Goal: Task Accomplishment & Management: Complete application form

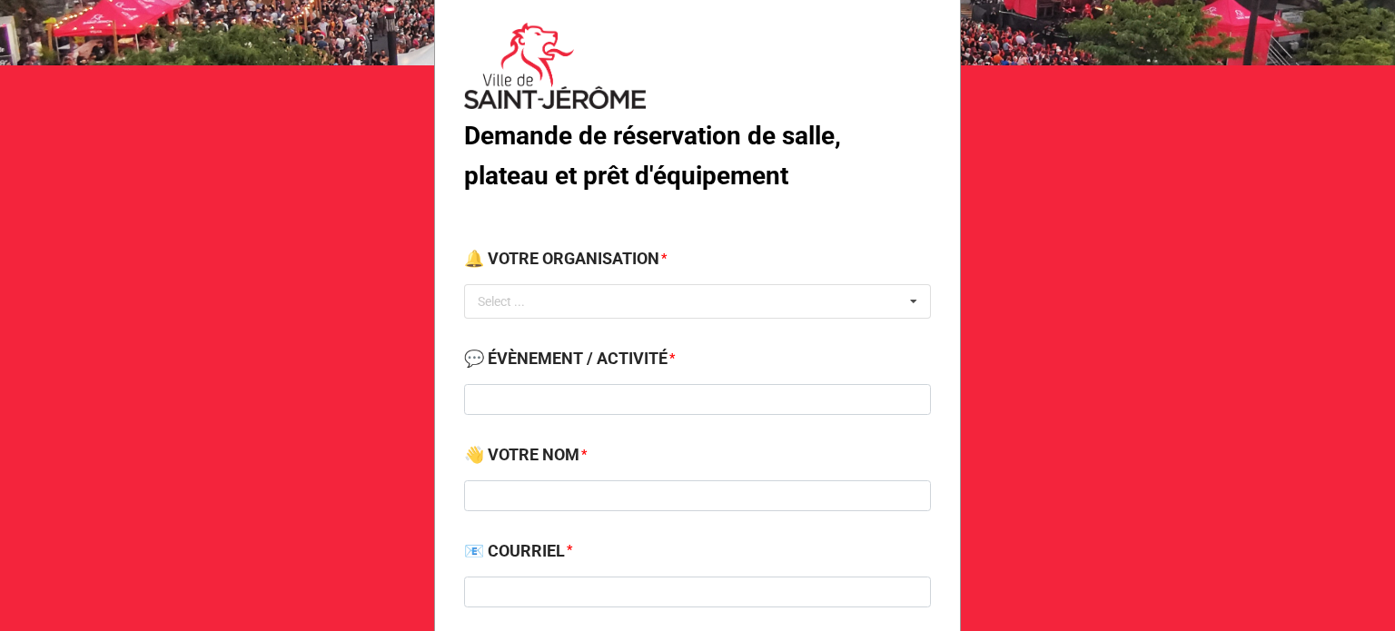
scroll to position [131, 0]
click at [695, 286] on div "Select ... No results found." at bounding box center [697, 301] width 467 height 35
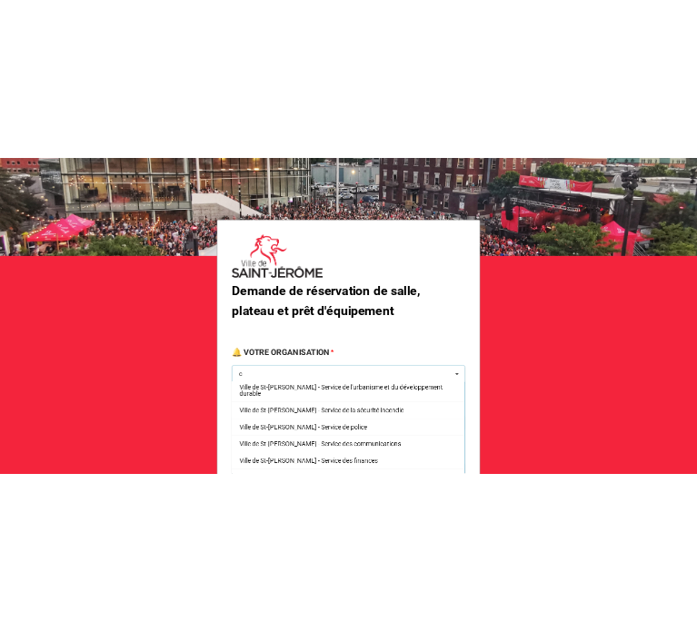
scroll to position [0, 0]
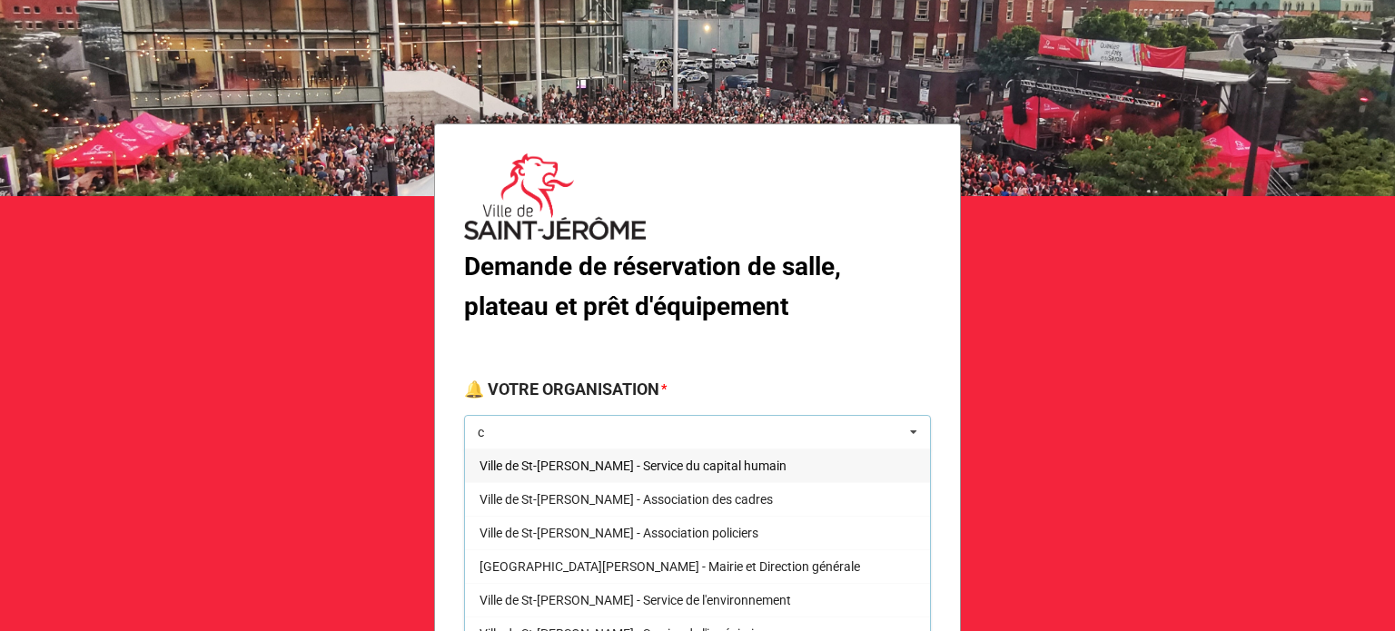
type input "c"
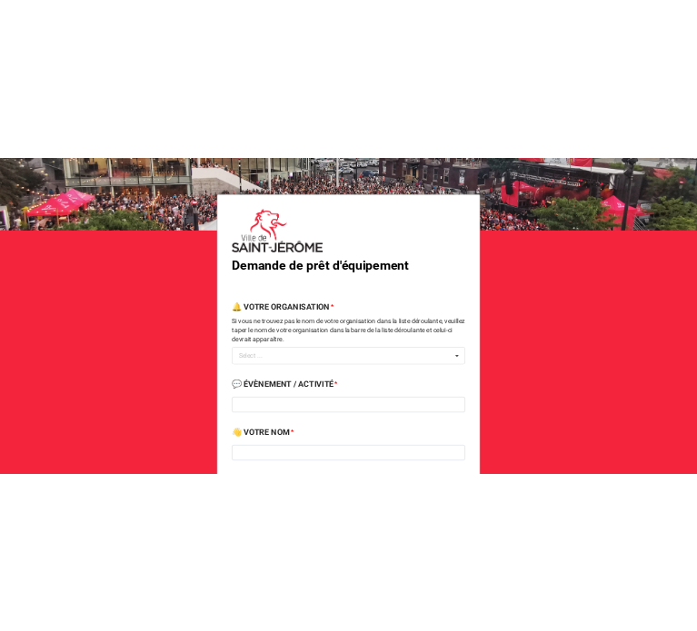
scroll to position [69, 0]
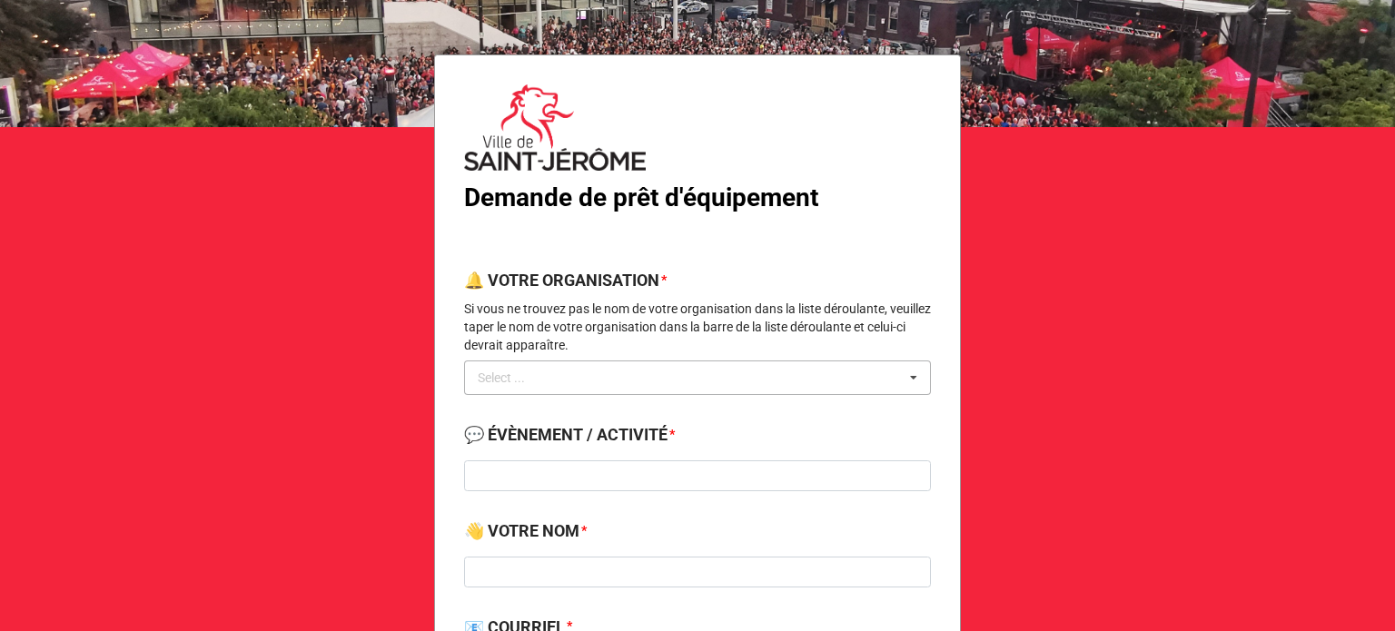
click at [627, 386] on div "Select ... No results found." at bounding box center [697, 378] width 467 height 35
type input "cap"
click at [692, 411] on span "Centre d'aide professionnel pour l'emploi (CAP emploi)" at bounding box center [631, 411] width 302 height 15
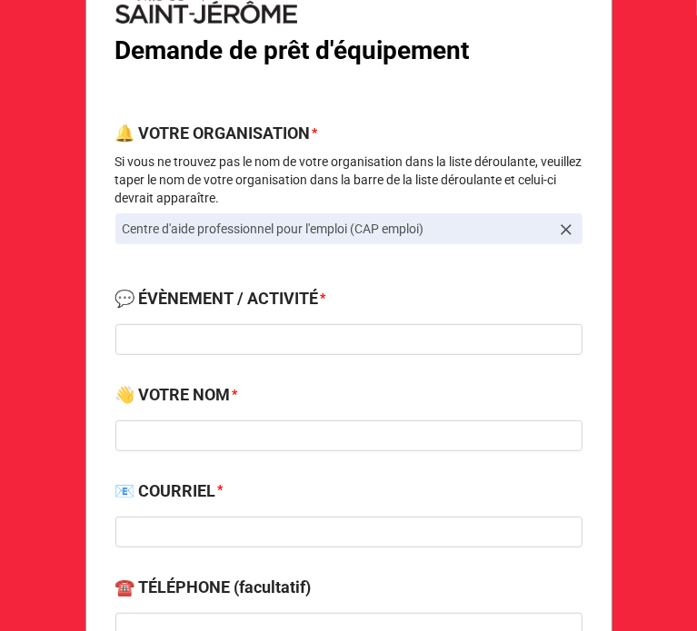
scroll to position [217, 0]
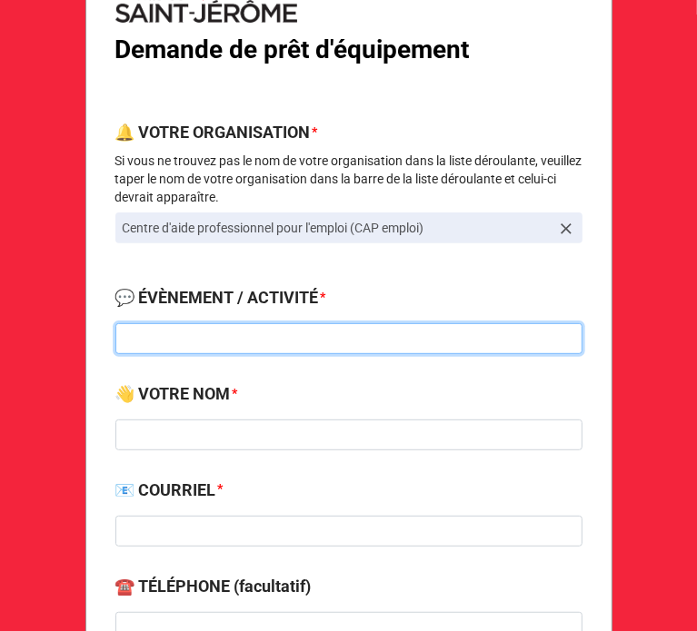
click at [282, 327] on input at bounding box center [348, 338] width 467 height 31
click at [243, 338] on input at bounding box center [348, 338] width 467 height 31
type input "Réservation pour Cap Emploi"
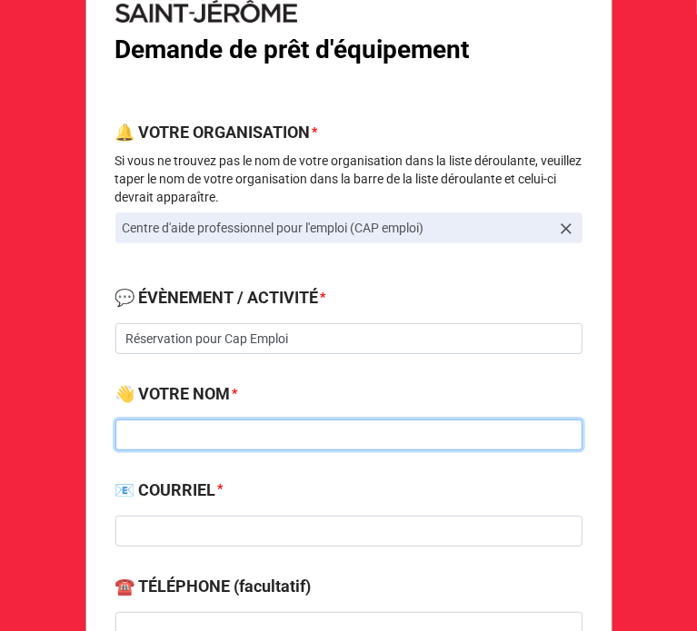
click at [207, 430] on input at bounding box center [348, 435] width 467 height 31
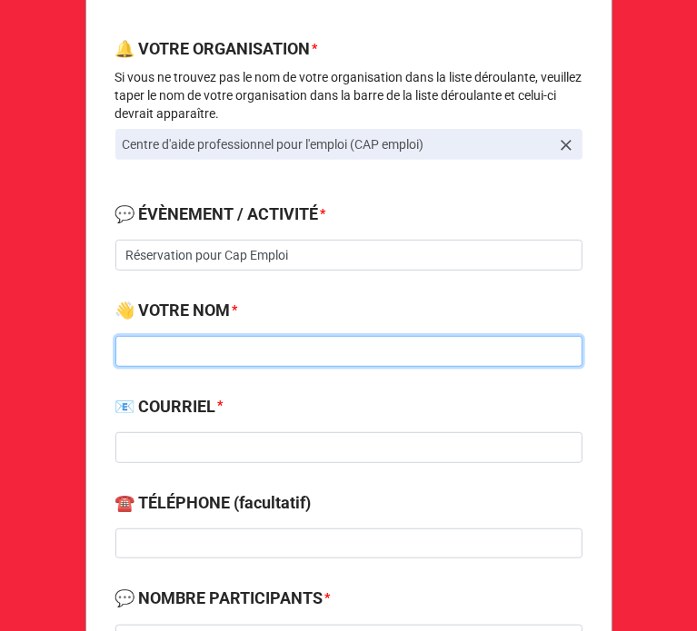
scroll to position [309, 0]
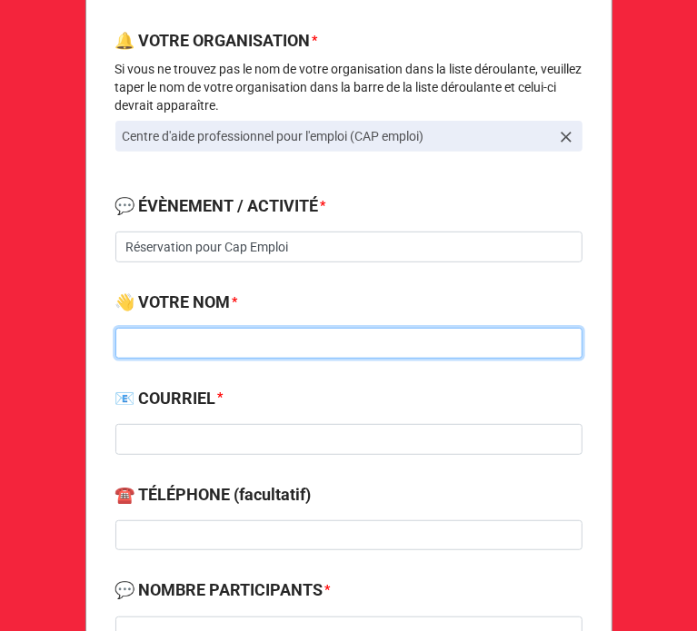
click at [196, 341] on input at bounding box center [348, 343] width 467 height 31
type input "Alain Trépanier"
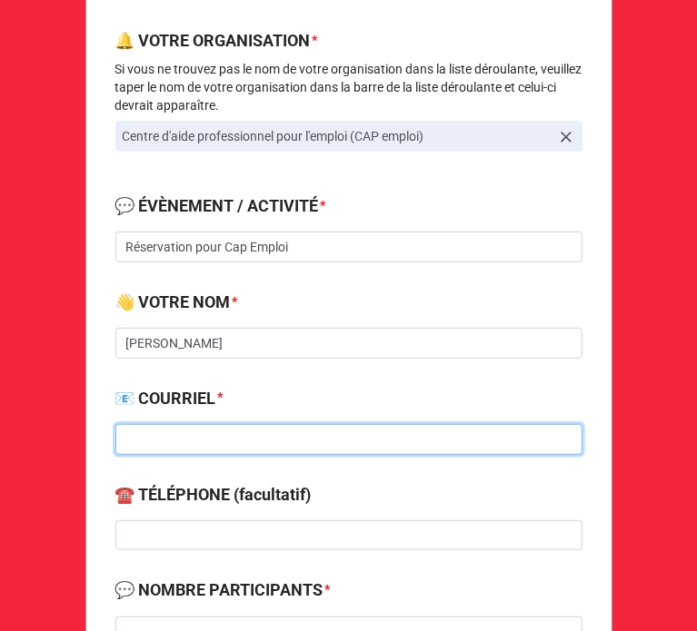
click at [153, 443] on input at bounding box center [348, 439] width 467 height 31
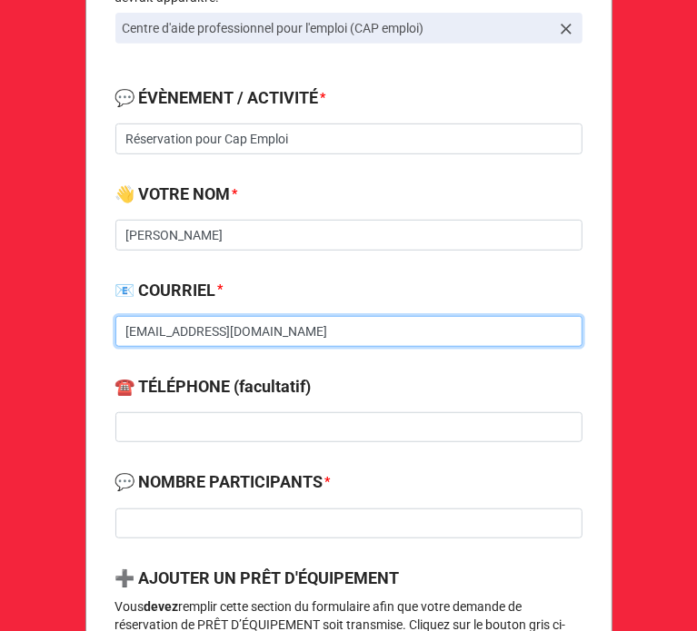
scroll to position [421, 0]
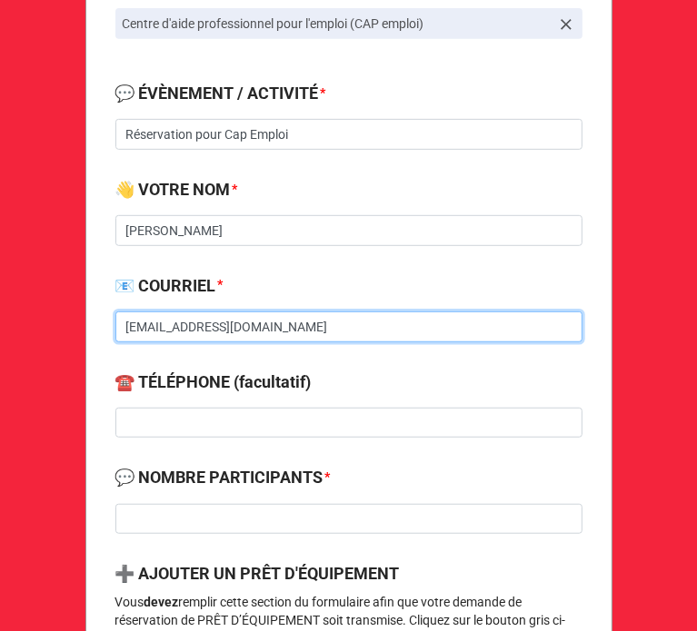
type input "atrepanier@vsj.ca"
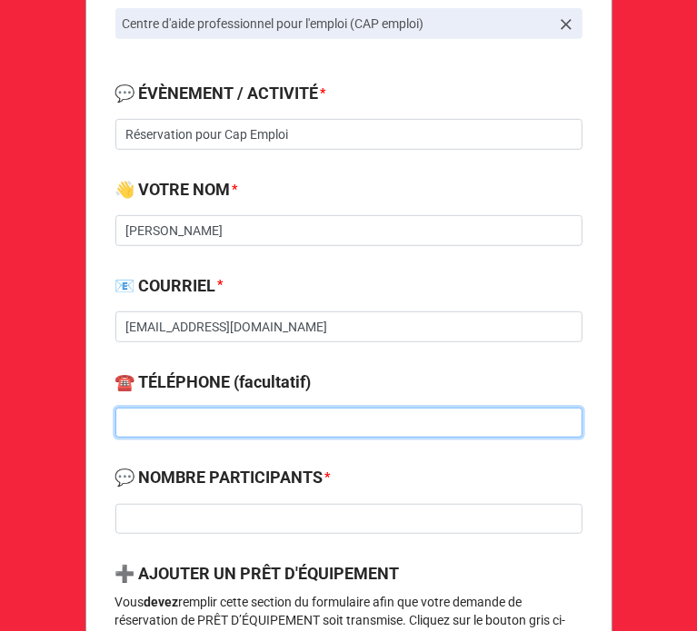
click at [256, 411] on input at bounding box center [348, 423] width 467 height 31
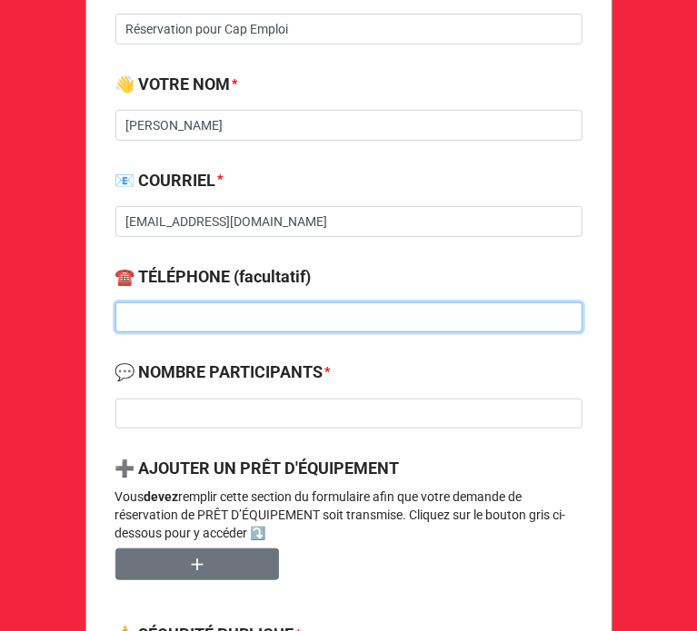
scroll to position [529, 0]
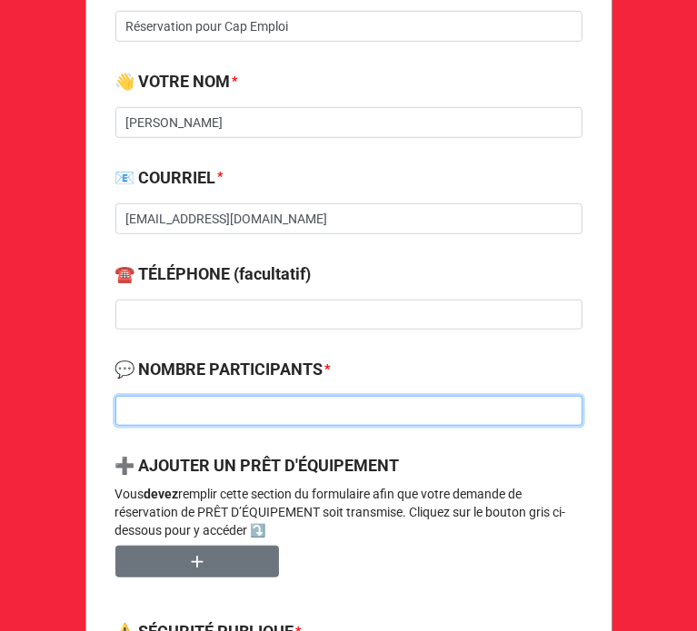
click at [176, 405] on input at bounding box center [348, 411] width 467 height 31
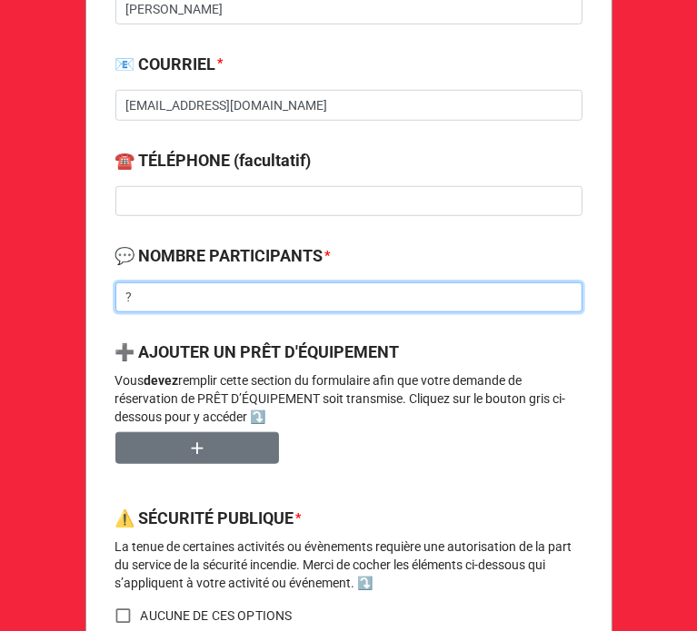
scroll to position [643, 0]
type input "?"
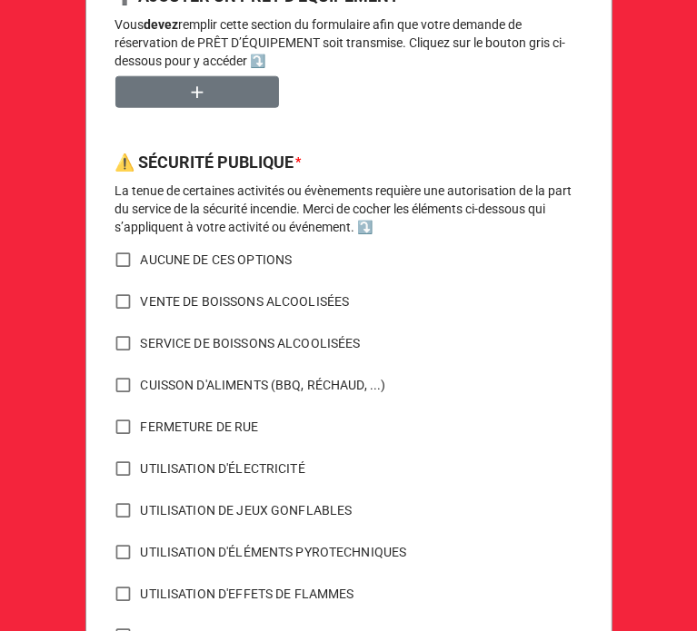
scroll to position [998, 0]
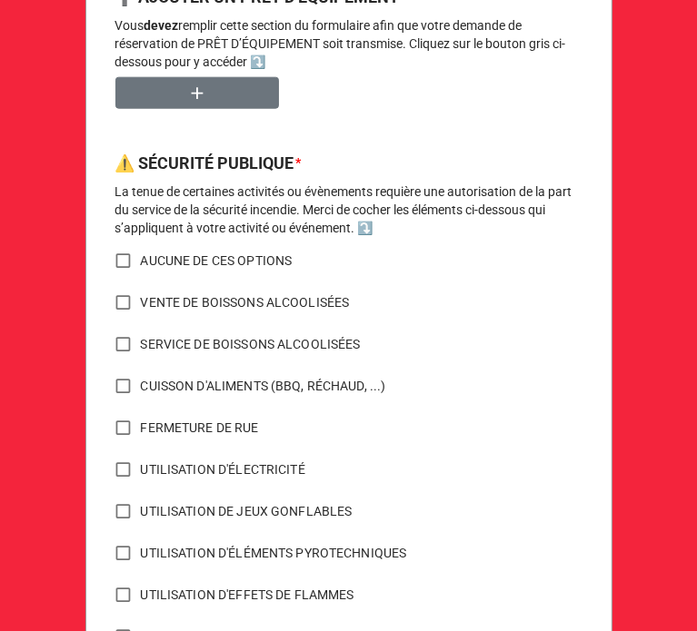
click at [113, 262] on input "AUCUNE DE CES OPTIONS" at bounding box center [122, 260] width 35 height 35
checkbox input "true"
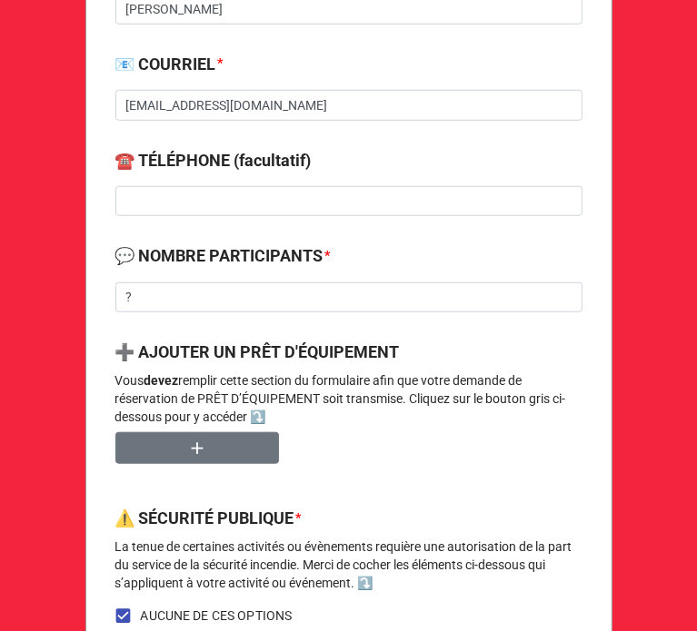
scroll to position [642, 0]
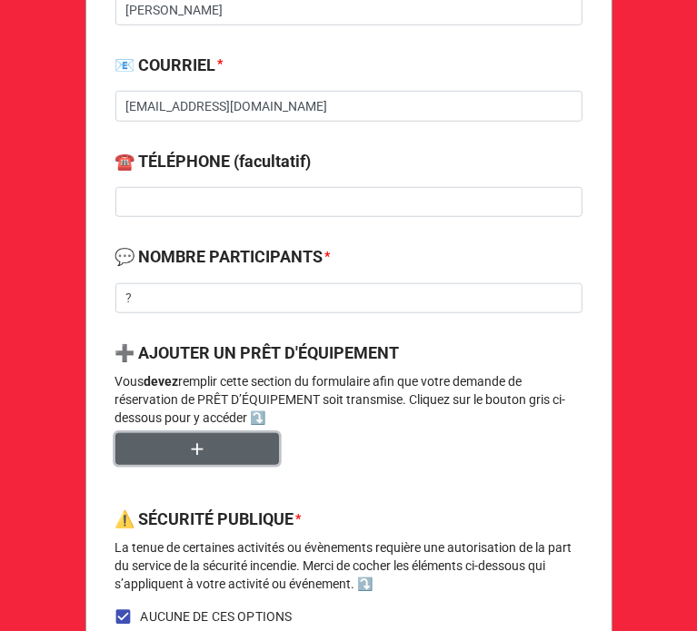
click at [243, 449] on button "button" at bounding box center [196, 449] width 163 height 32
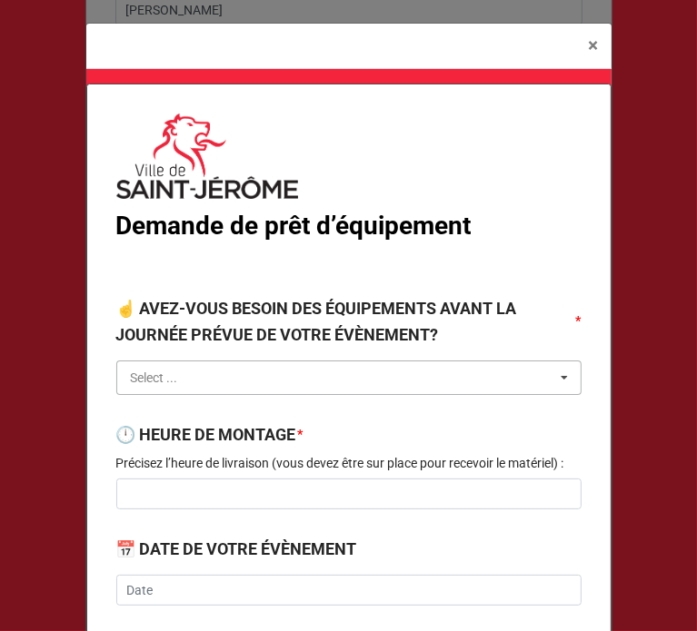
click at [182, 384] on input "text" at bounding box center [349, 377] width 463 height 33
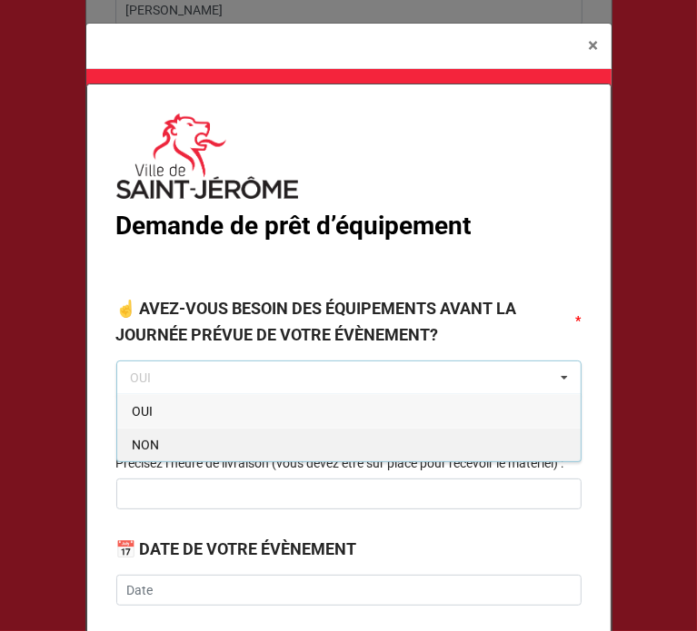
click at [152, 439] on span "NON" at bounding box center [145, 445] width 27 height 15
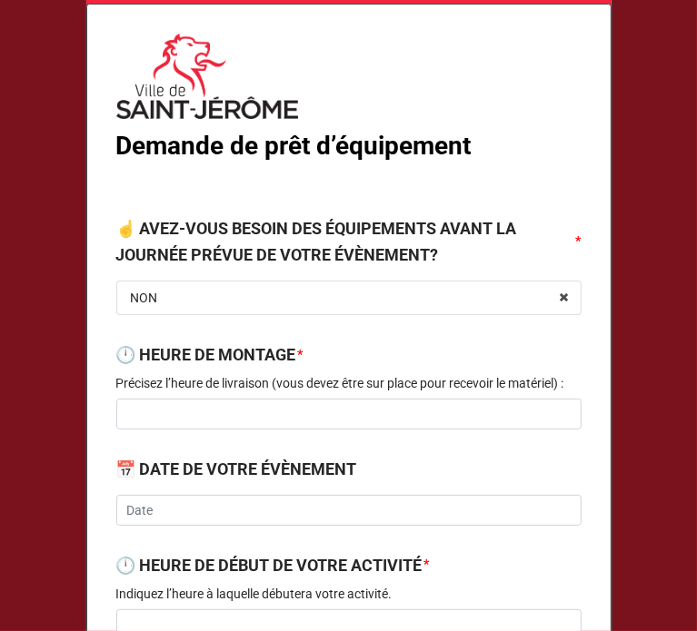
scroll to position [83, 0]
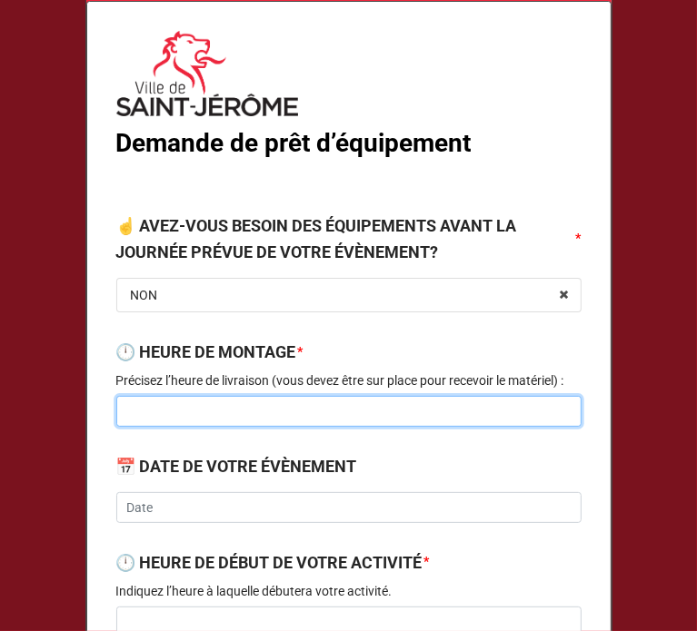
click at [252, 417] on input at bounding box center [348, 411] width 465 height 31
type input "h"
type input "11h00"
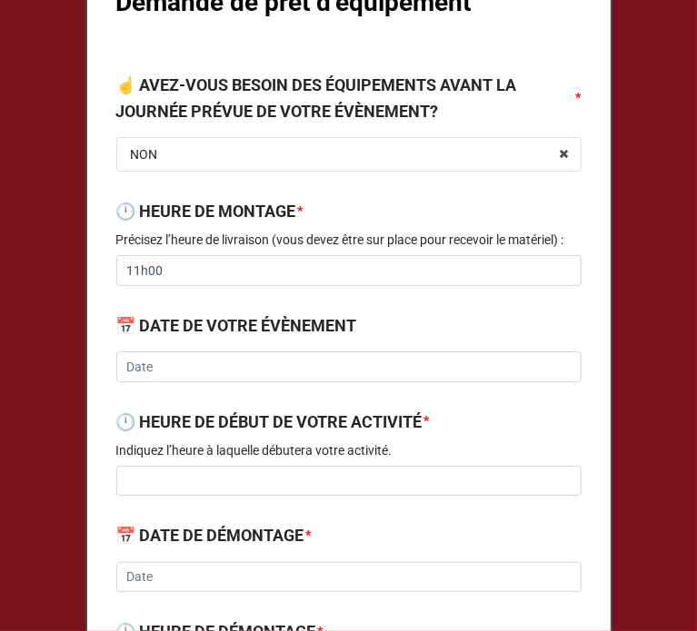
scroll to position [225, 0]
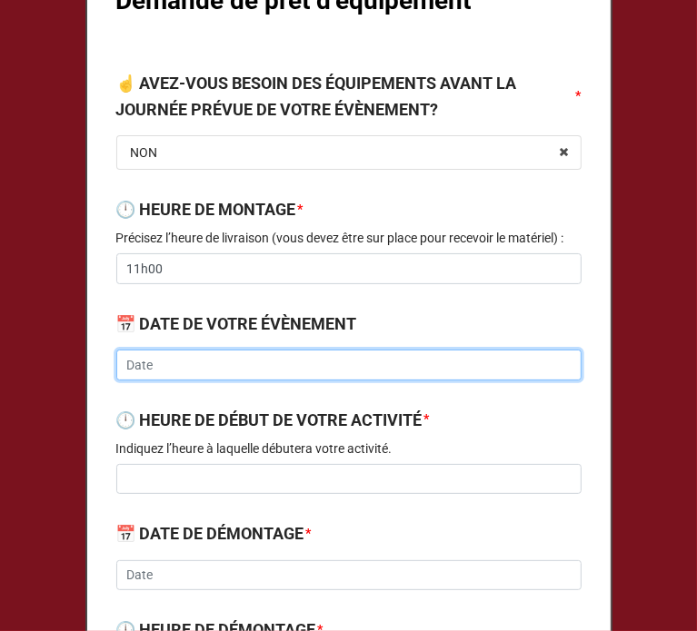
click at [242, 370] on input "text" at bounding box center [348, 365] width 465 height 31
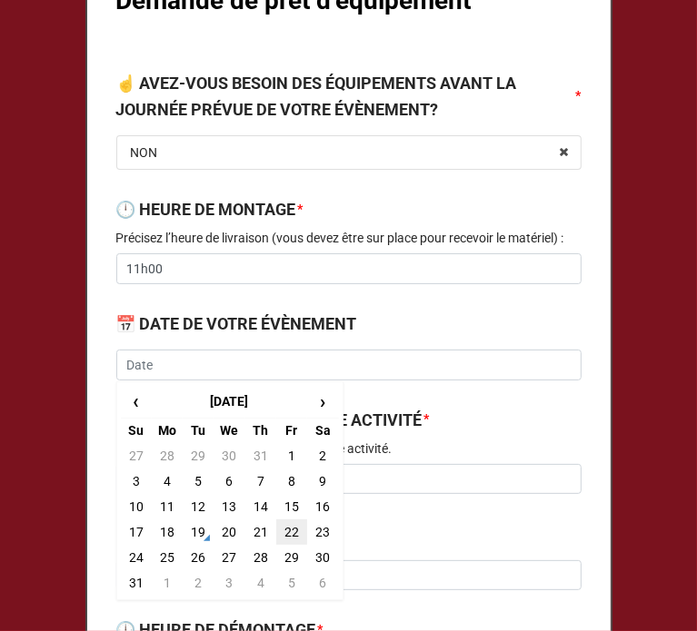
click at [282, 540] on td "22" at bounding box center [291, 531] width 31 height 25
type input "2025-08-22"
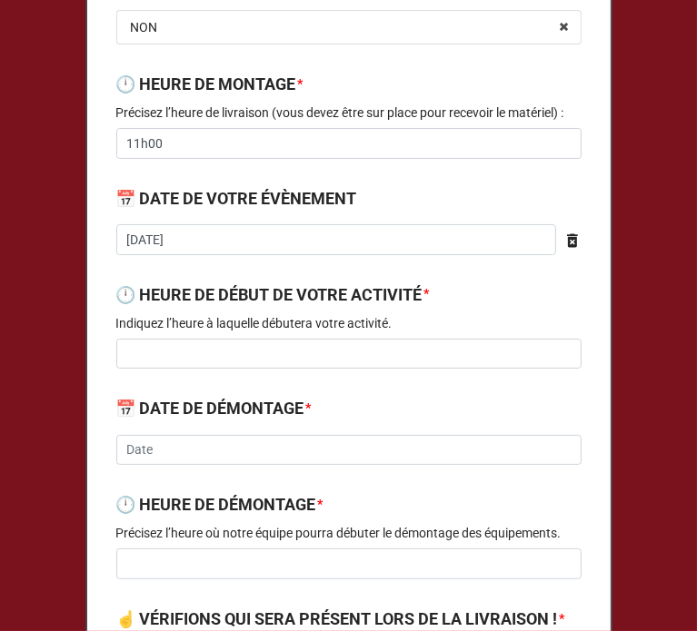
scroll to position [360, 0]
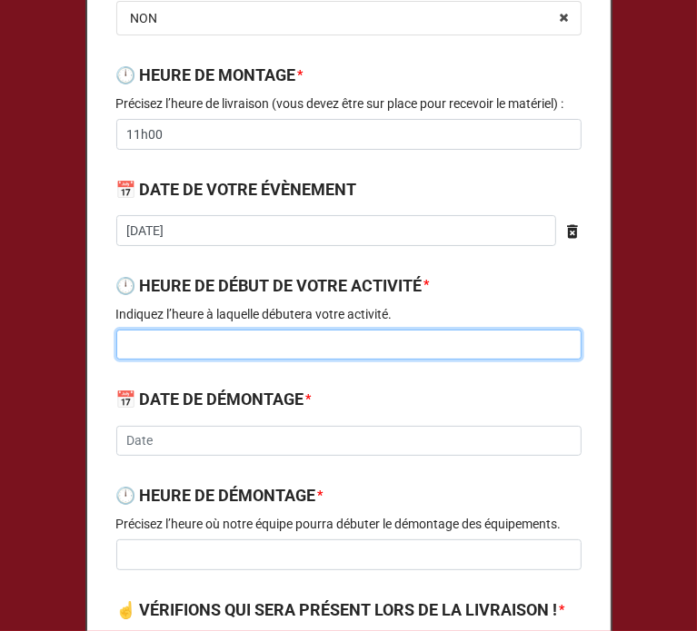
click at [242, 341] on input at bounding box center [348, 345] width 465 height 31
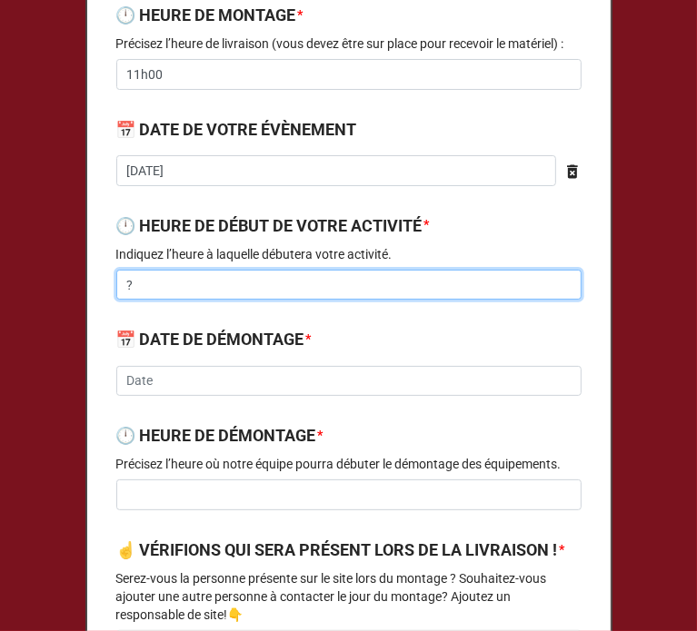
scroll to position [420, 0]
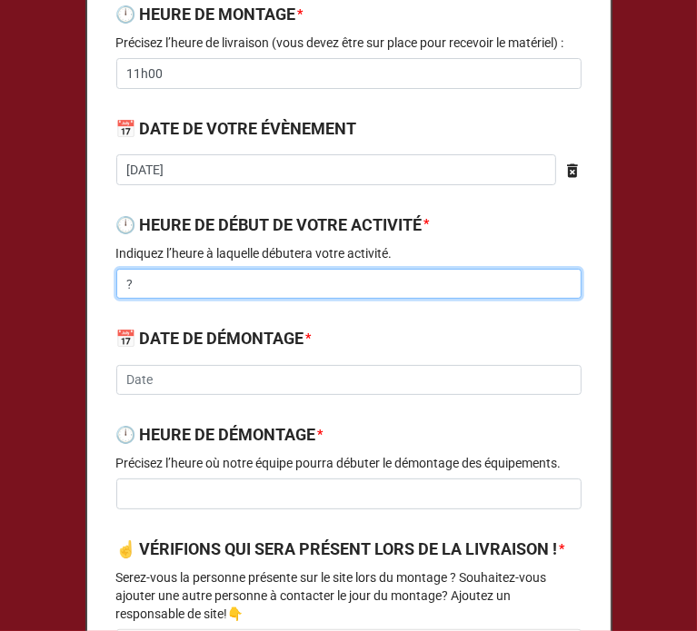
type input "?"
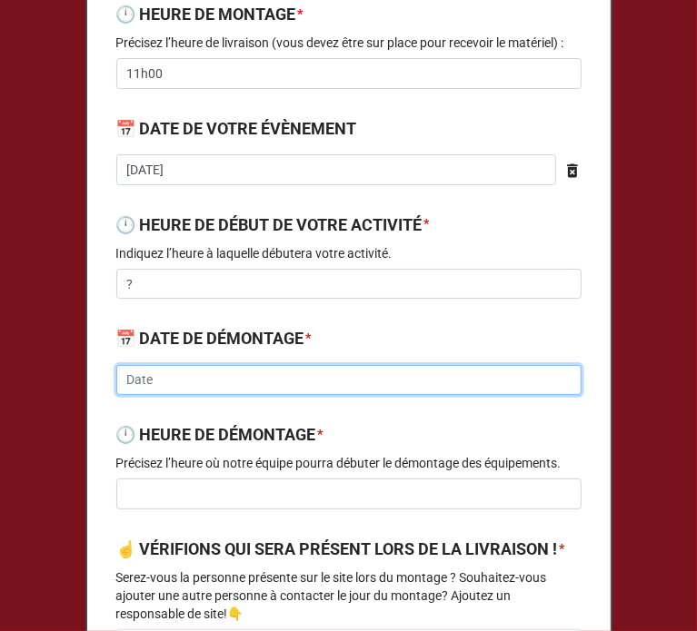
click at [203, 374] on input "text" at bounding box center [348, 380] width 465 height 31
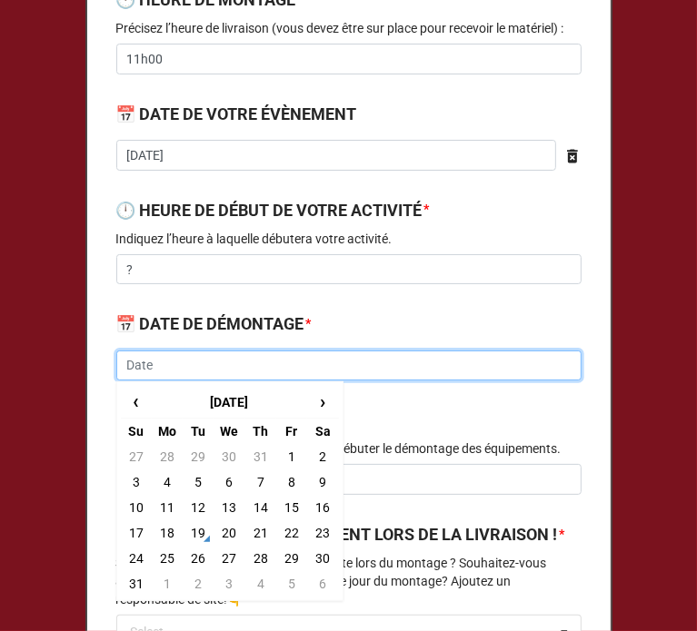
scroll to position [441, 0]
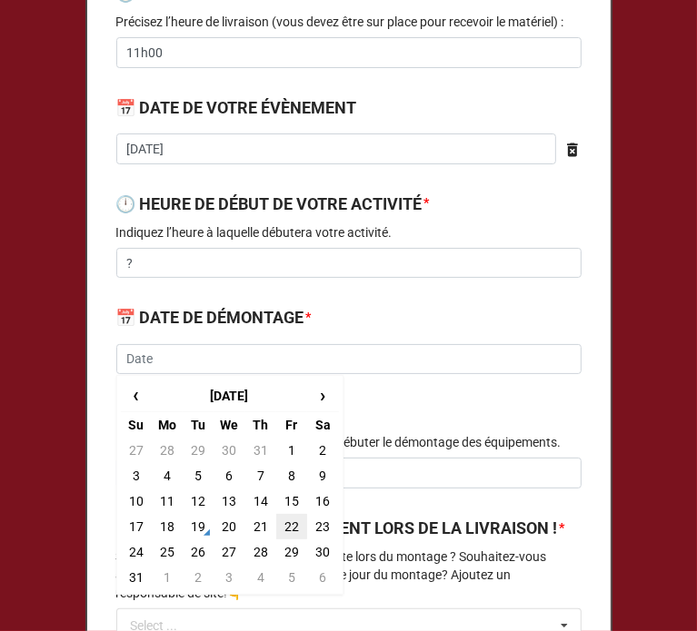
click at [281, 519] on td "22" at bounding box center [291, 526] width 31 height 25
type input "2025-08-22"
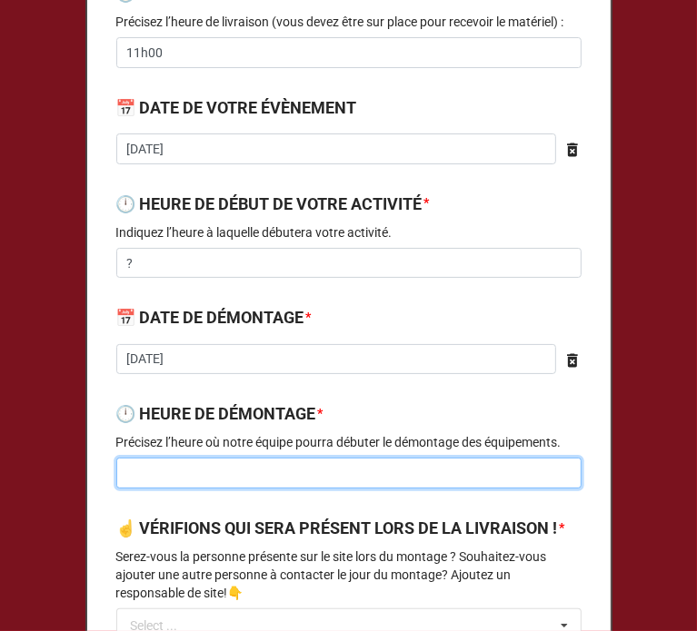
click at [203, 473] on input at bounding box center [348, 473] width 465 height 31
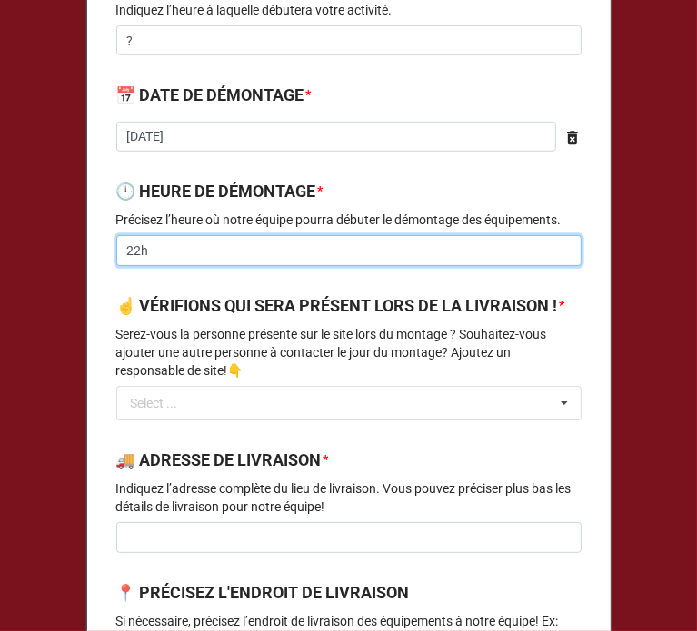
scroll to position [737, 0]
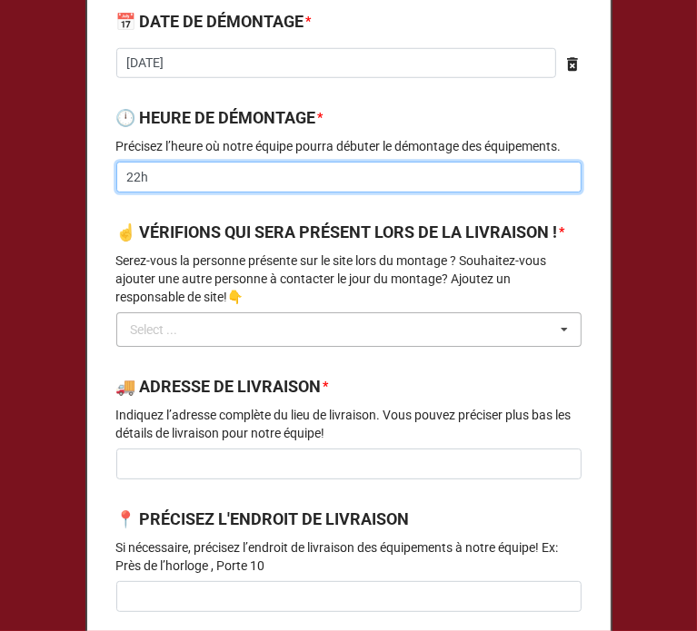
type input "22h"
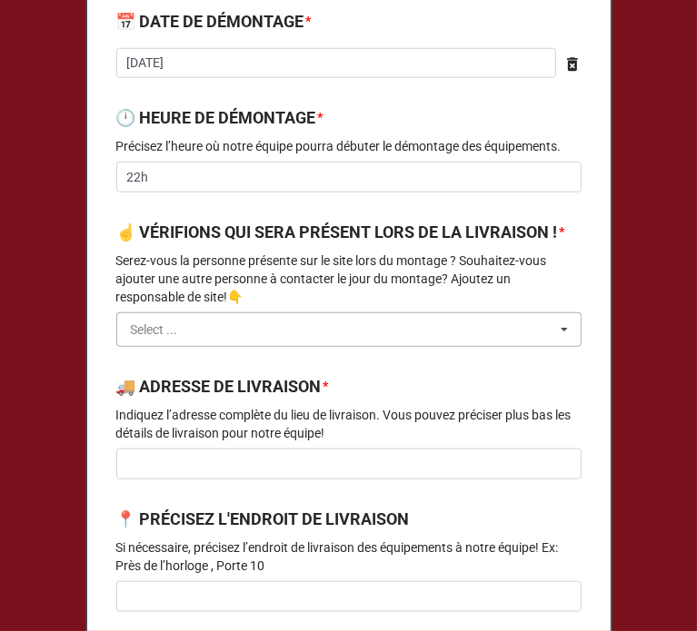
click at [252, 346] on input "text" at bounding box center [349, 329] width 463 height 33
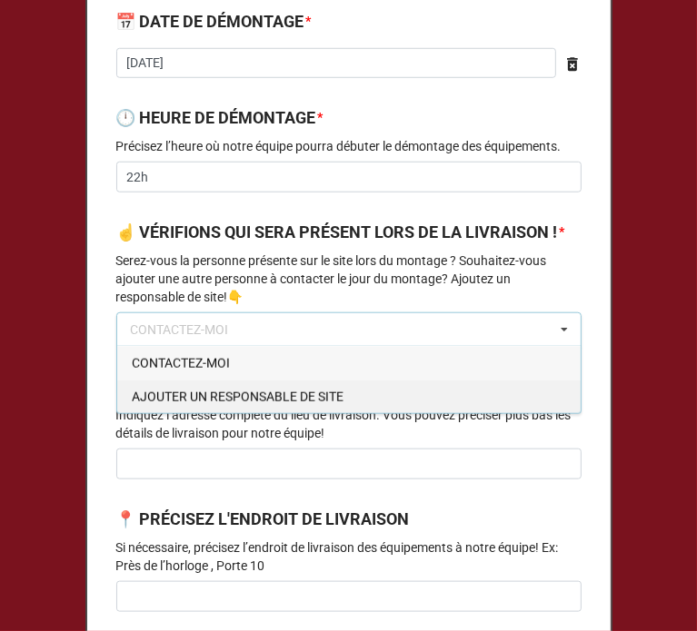
click at [189, 404] on span "AJOUTER UN RESPONSABLE DE SITE" at bounding box center [238, 397] width 212 height 15
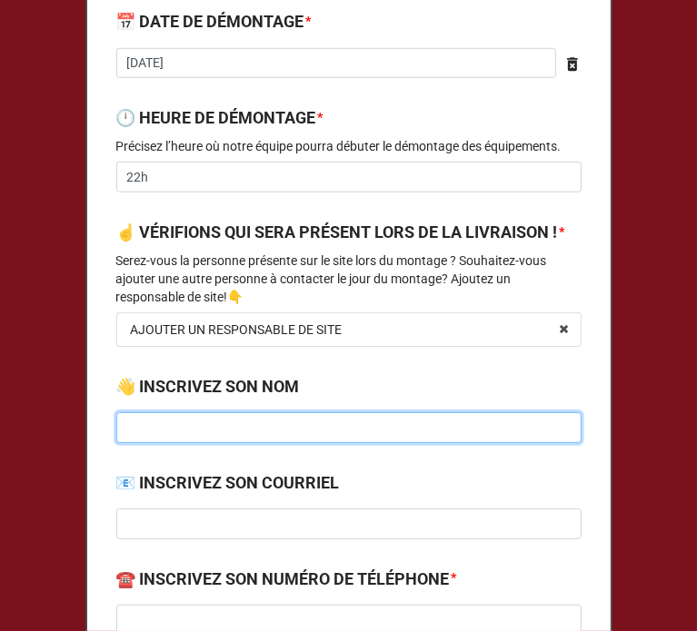
click at [126, 443] on input at bounding box center [348, 427] width 465 height 31
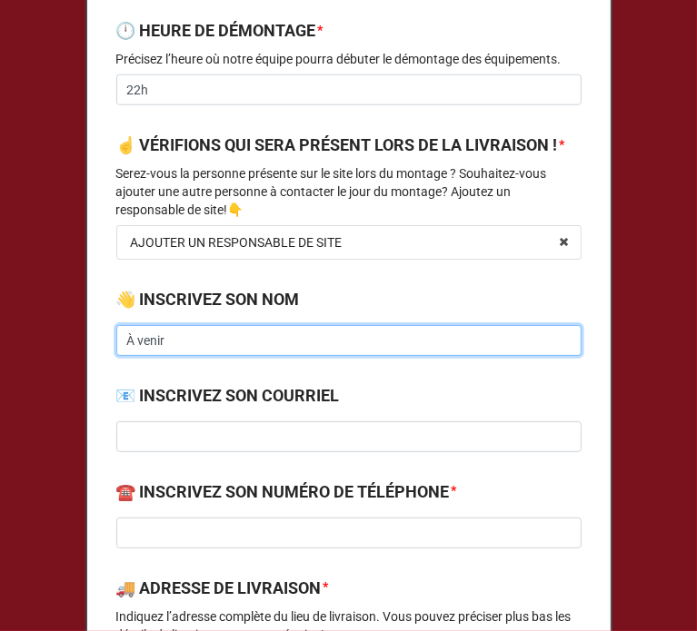
type input "À venir"
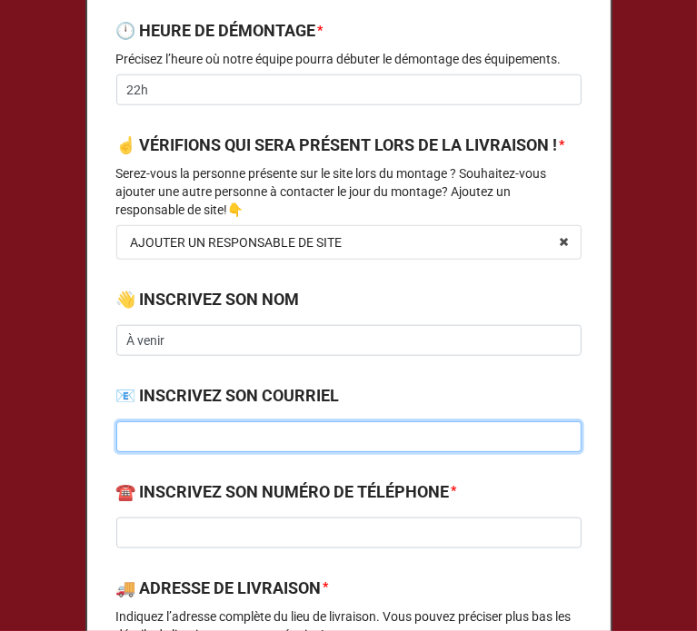
click at [143, 452] on input at bounding box center [348, 436] width 465 height 31
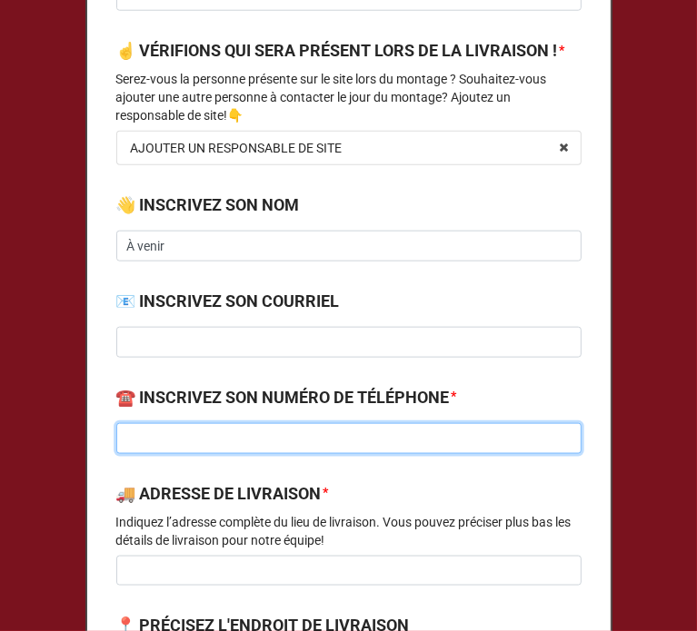
click at [146, 454] on input at bounding box center [348, 438] width 465 height 31
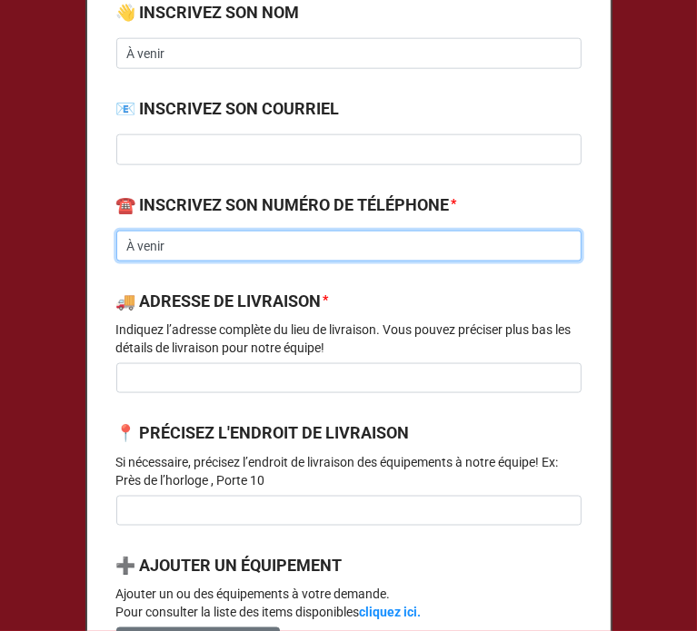
scroll to position [1113, 0]
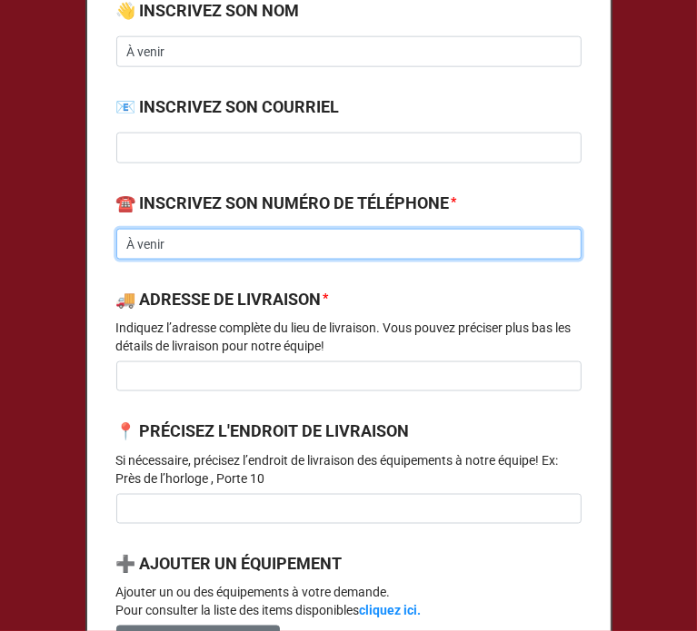
type input "À venir"
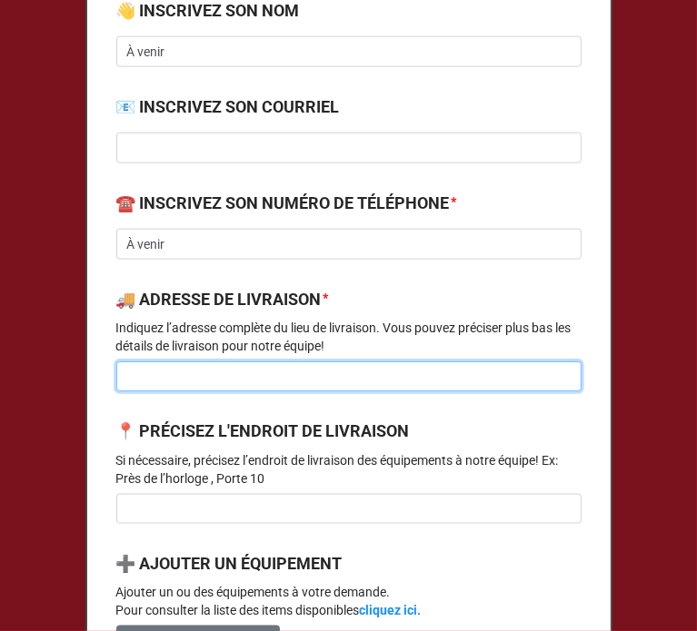
click at [185, 386] on input at bounding box center [348, 376] width 465 height 31
click at [244, 392] on input at bounding box center [348, 376] width 465 height 31
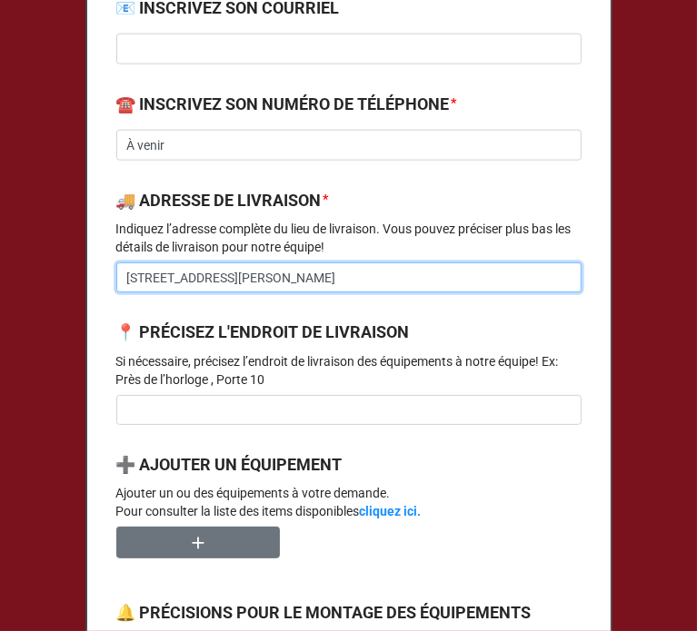
scroll to position [1213, 0]
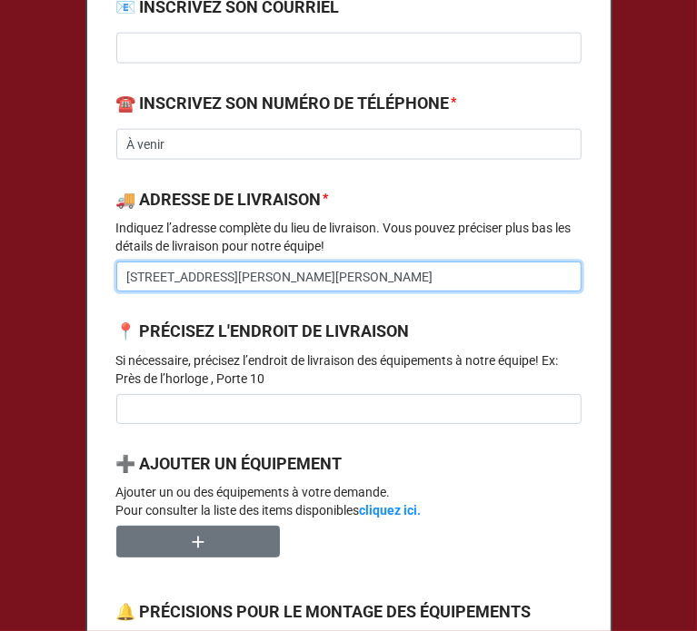
type input "655 rue Filion, St-jérôme"
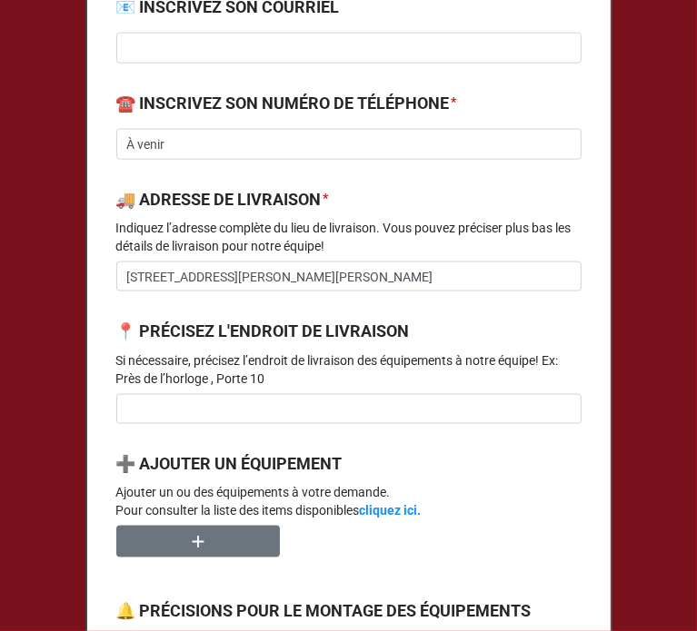
click at [232, 437] on div "📍 PRÉCISEZ L'ENDROIT DE LIVRAISON Si nécessaire, précisez l’endroit de livraiso…" at bounding box center [348, 378] width 465 height 118
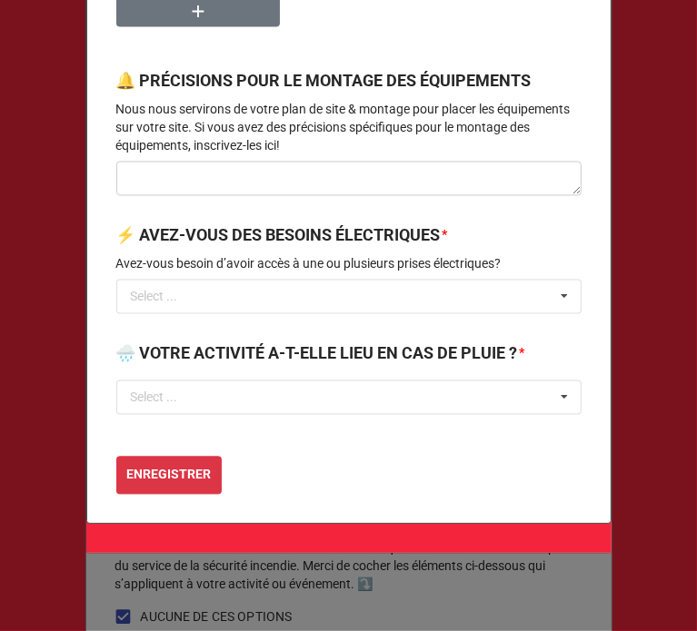
scroll to position [1766, 0]
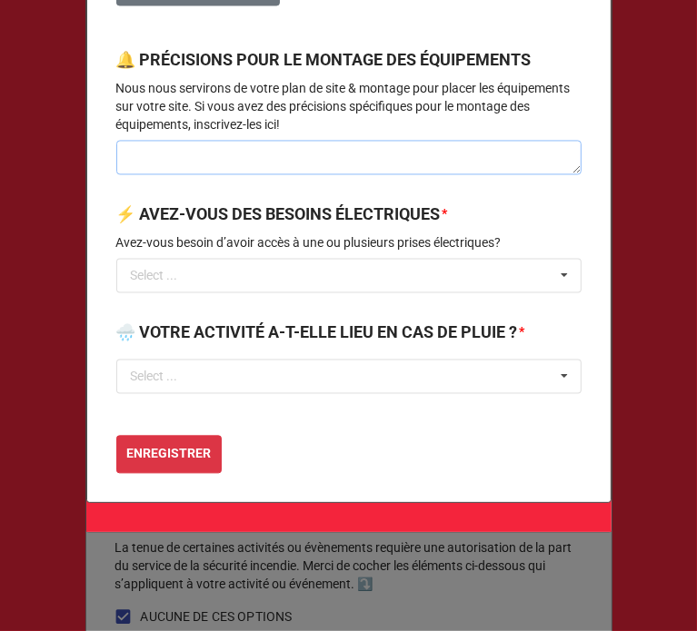
click at [210, 166] on textarea at bounding box center [348, 157] width 465 height 35
type textarea "E"
type textarea "x"
type textarea "En"
type textarea "x"
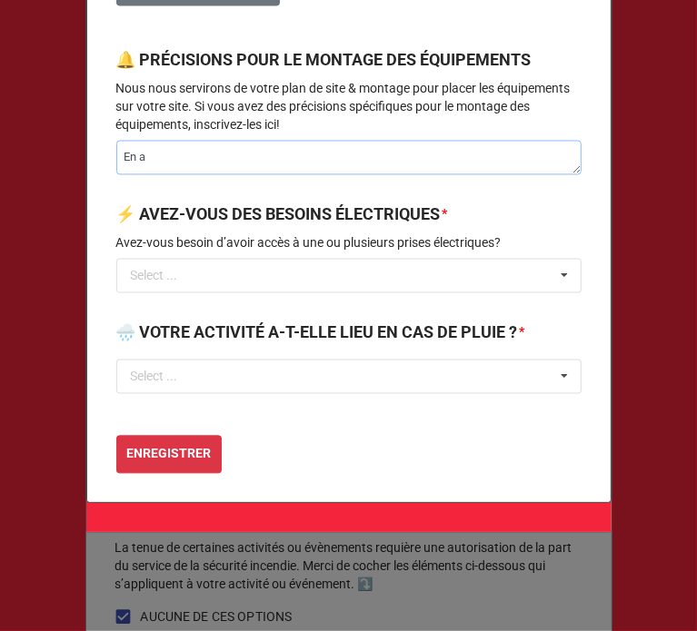
type textarea "En ar"
type textarea "x"
type textarea "En arr"
type textarea "x"
type textarea "En arri"
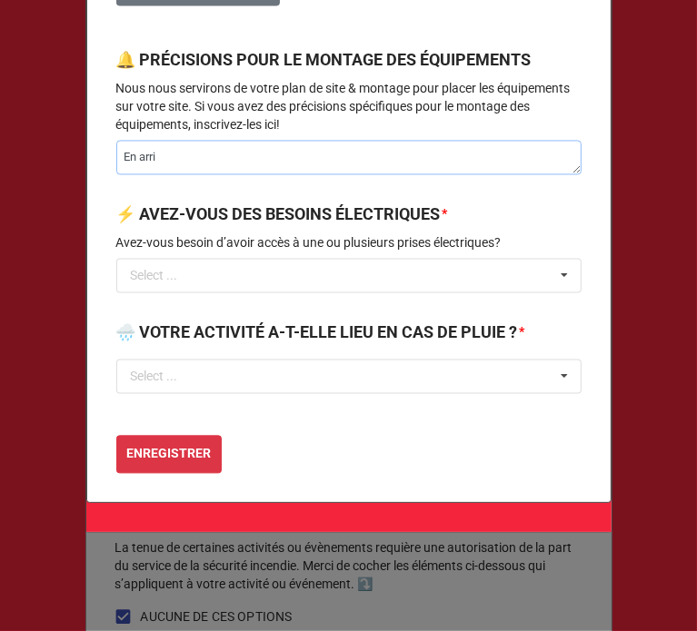
type textarea "x"
type textarea "En arriè"
type textarea "x"
type textarea "En arrièr"
type textarea "x"
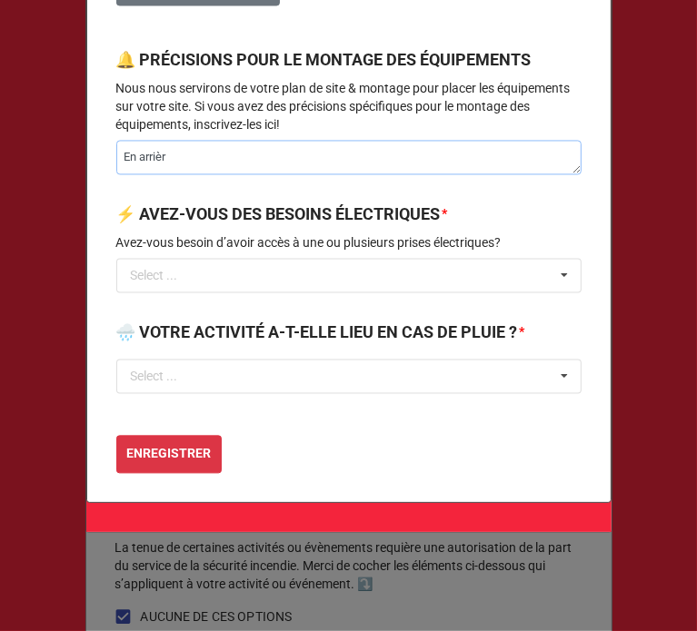
type textarea "En arrière"
type textarea "x"
type textarea "En arrière"
type textarea "x"
type textarea "En arrière d"
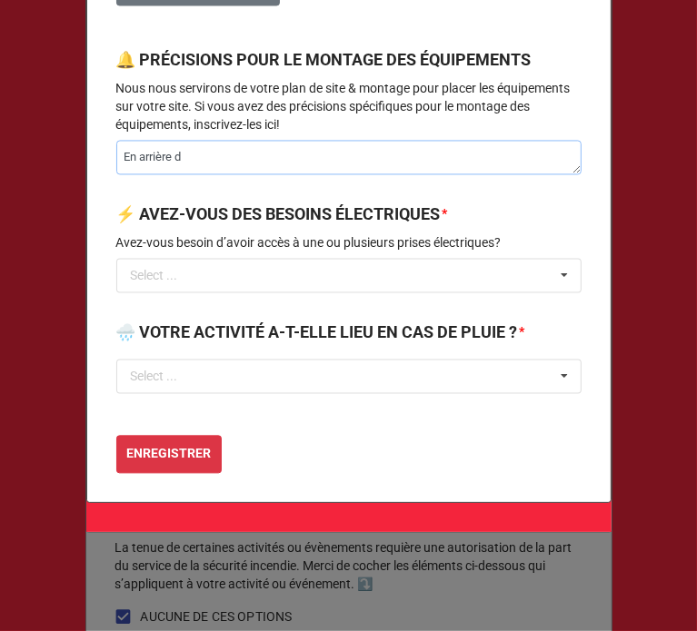
type textarea "x"
type textarea "En arrière du"
type textarea "x"
type textarea "En arrière du"
type textarea "x"
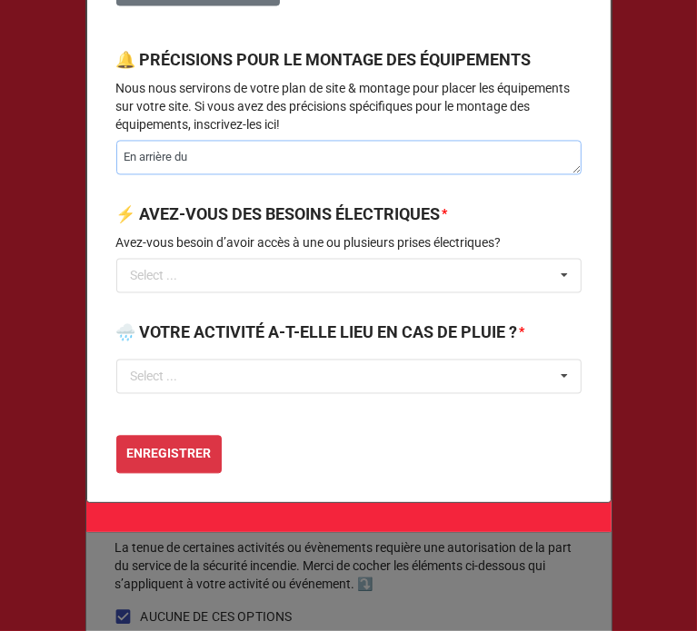
type textarea "En arrière du b"
type textarea "x"
type textarea "En arrière du bâ"
type textarea "x"
type textarea "En arrière du bât"
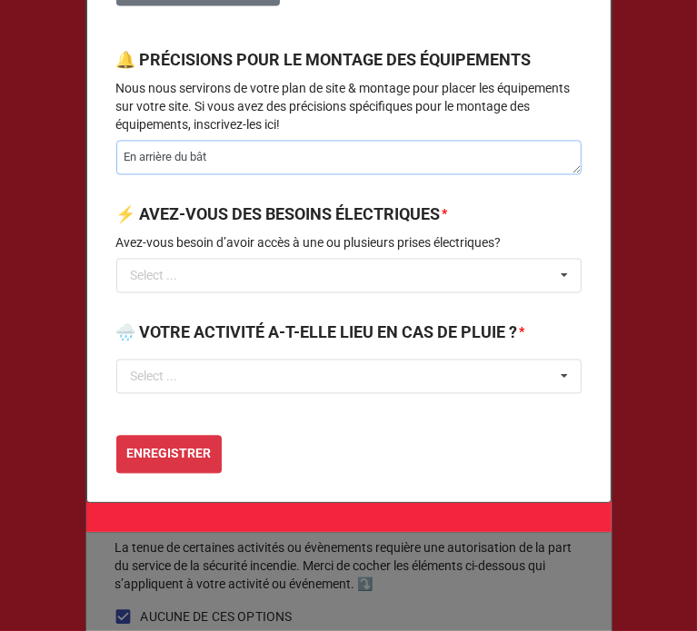
type textarea "x"
type textarea "En arrière du bâti"
type textarea "x"
type textarea "En arrière du bâtim"
type textarea "x"
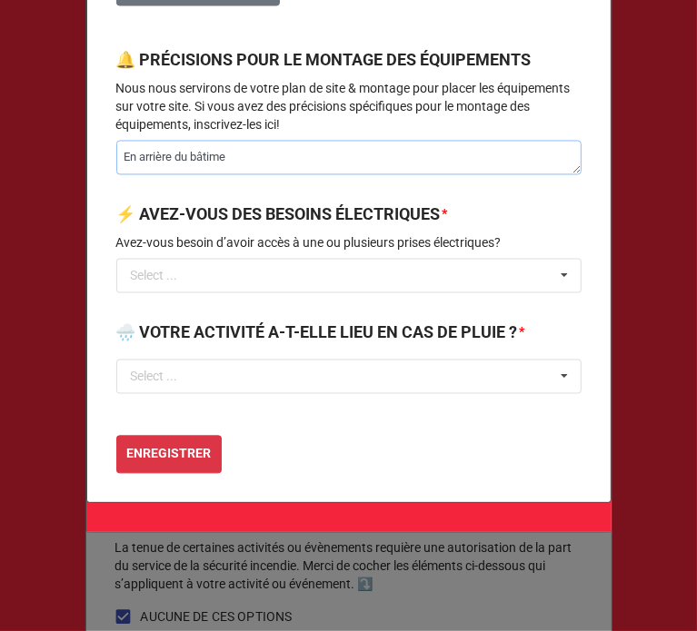
type textarea "En arrière du bâtimen"
type textarea "x"
type textarea "En arrière du bâtiment"
click at [283, 287] on input "text" at bounding box center [349, 275] width 463 height 33
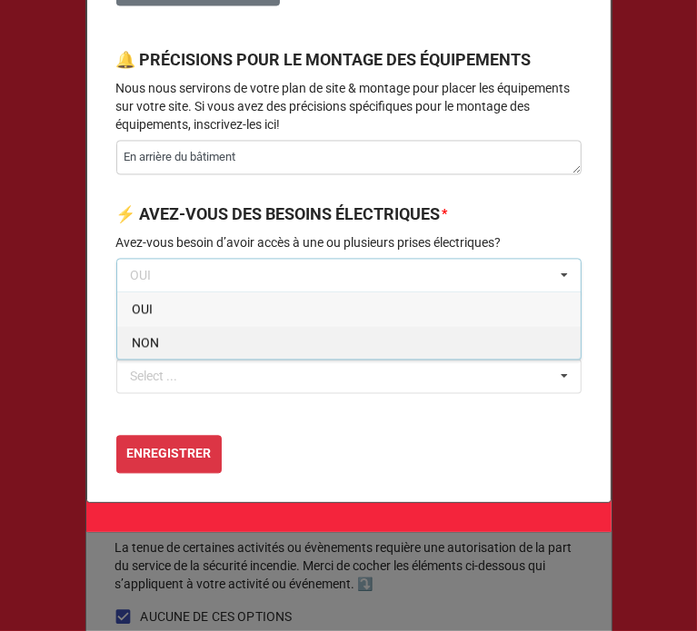
click at [200, 355] on div "NON" at bounding box center [348, 342] width 463 height 34
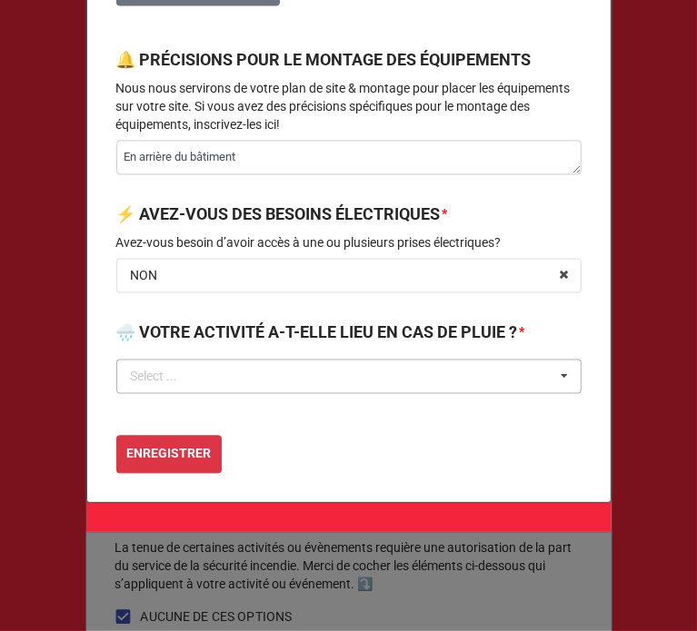
click at [149, 382] on div "Select ..." at bounding box center [154, 376] width 47 height 13
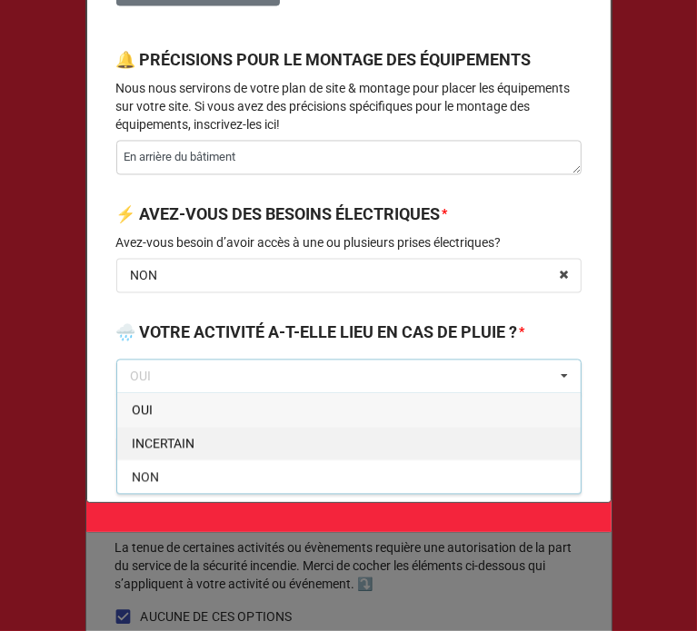
click at [167, 450] on span "INCERTAIN" at bounding box center [163, 443] width 63 height 15
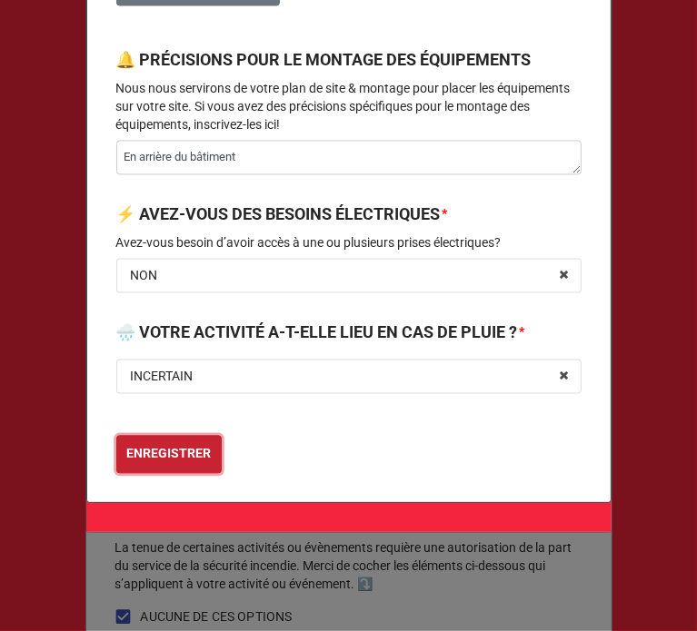
click at [171, 463] on b "ENREGISTRER" at bounding box center [168, 453] width 84 height 19
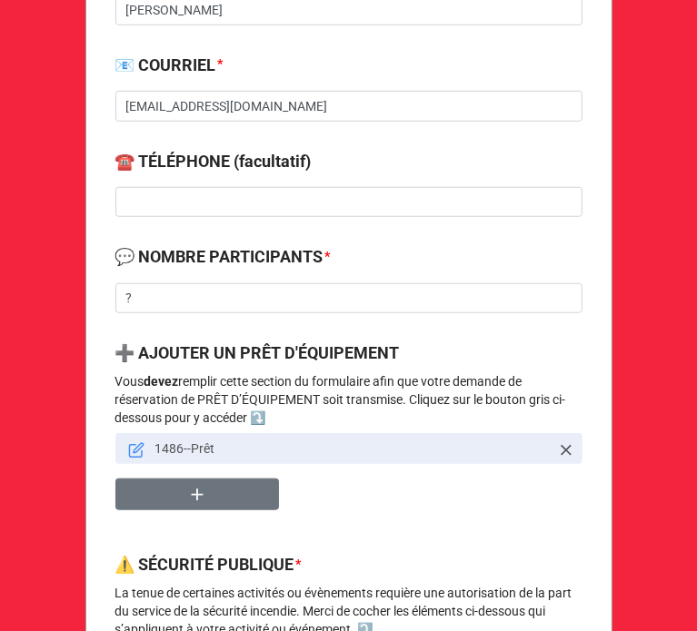
click at [133, 443] on icon at bounding box center [136, 450] width 16 height 16
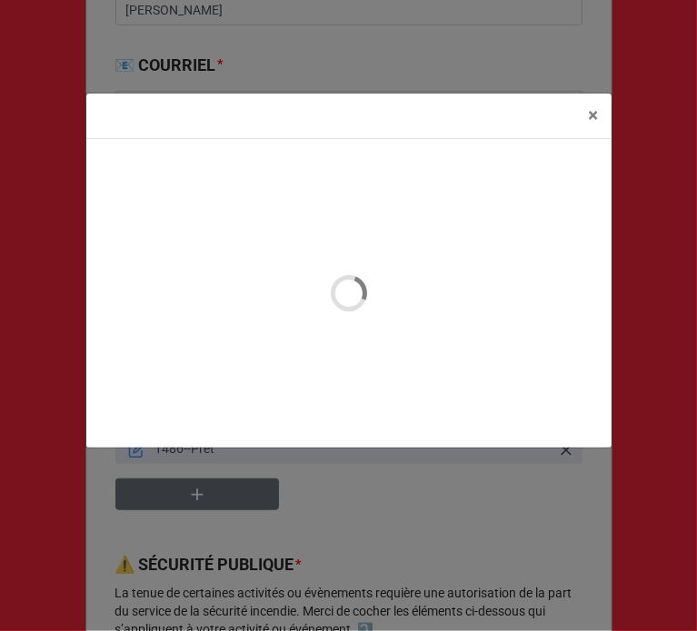
type textarea "x"
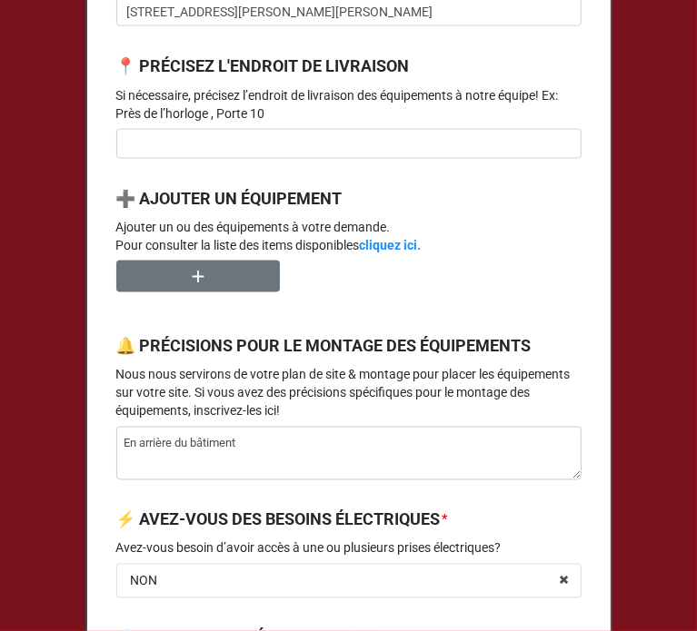
scroll to position [1478, 0]
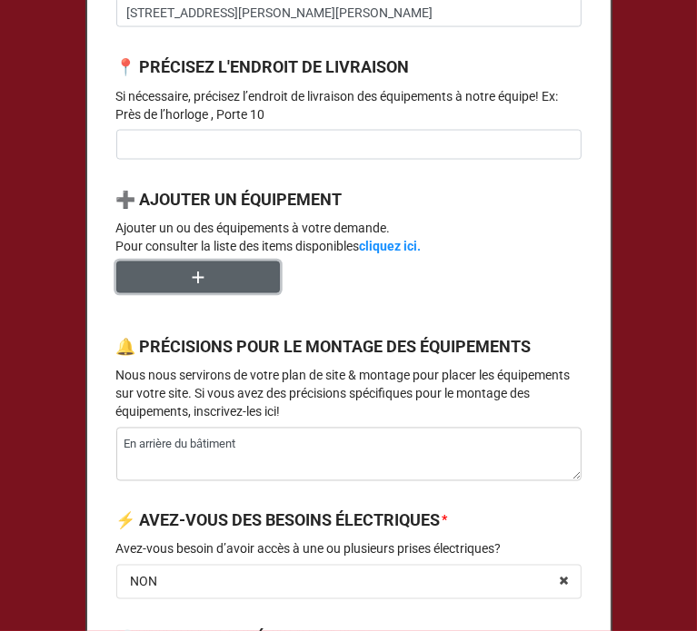
click at [220, 293] on button "button" at bounding box center [197, 278] width 163 height 32
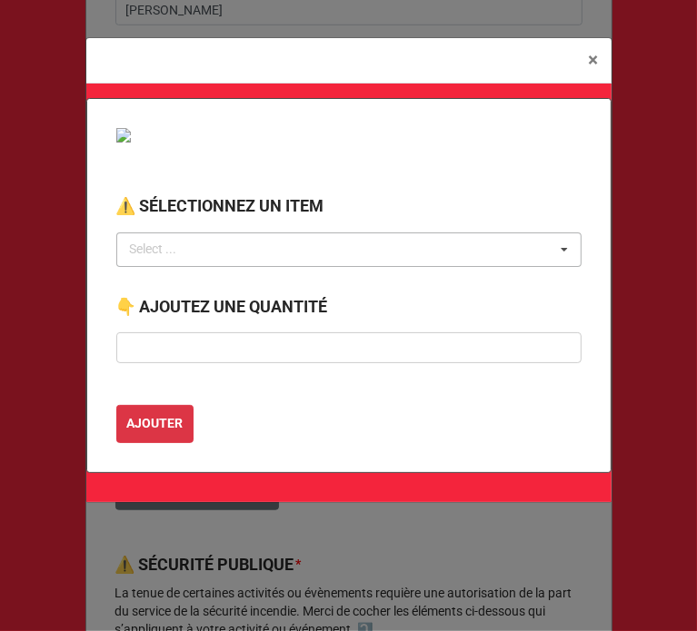
click at [207, 232] on div "Select ... No results found." at bounding box center [348, 249] width 465 height 35
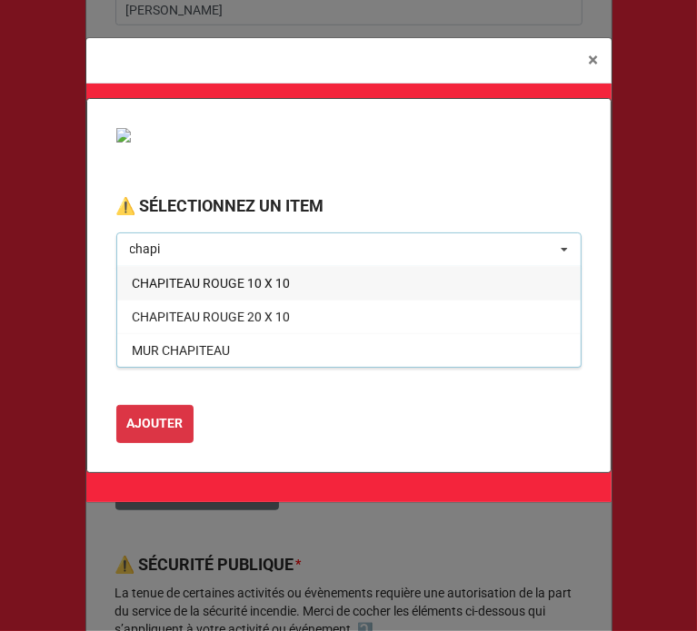
type input "chapi"
click at [230, 282] on span "CHAPITEAU ROUGE 10 X 10" at bounding box center [211, 283] width 158 height 15
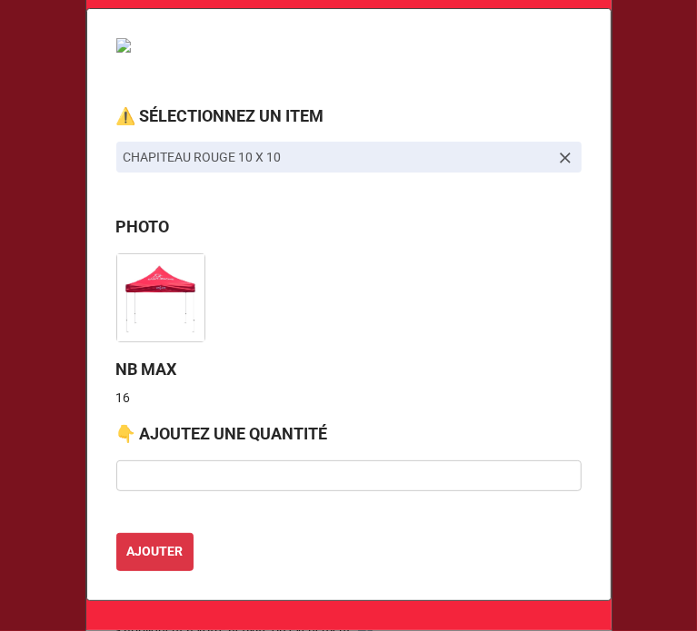
scroll to position [76, 0]
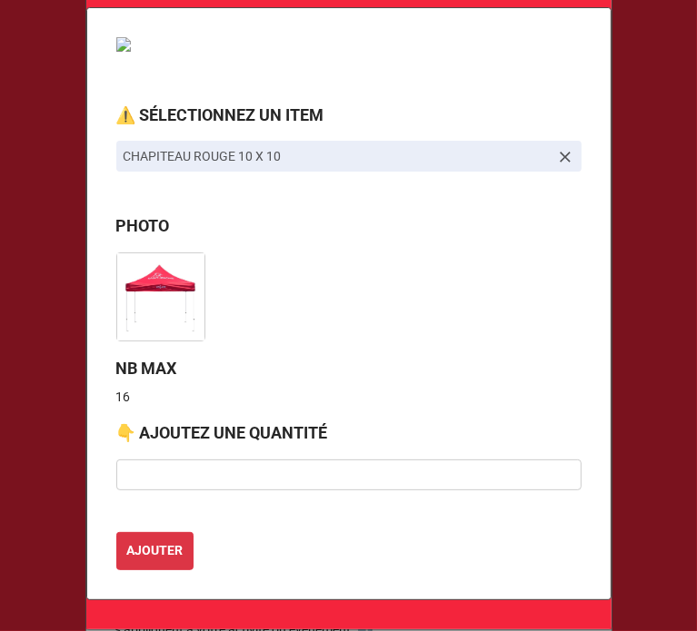
type textarea "x"
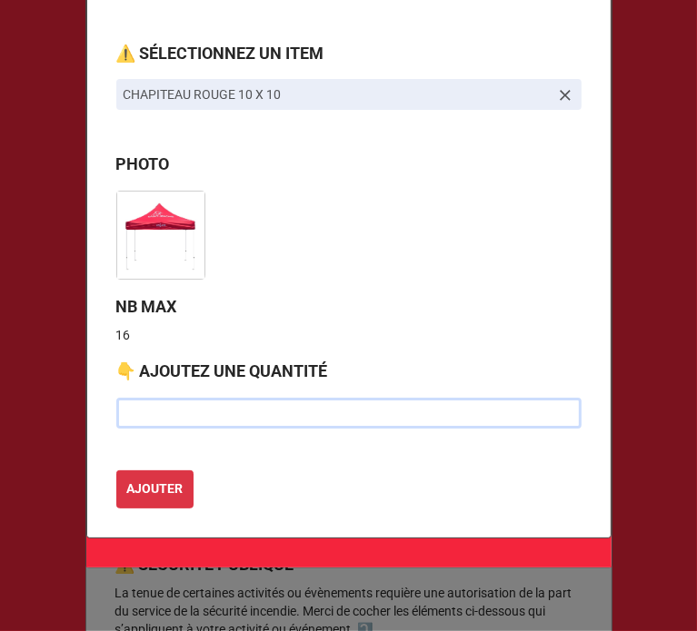
click at [204, 399] on input "text" at bounding box center [348, 413] width 465 height 31
type input "5"
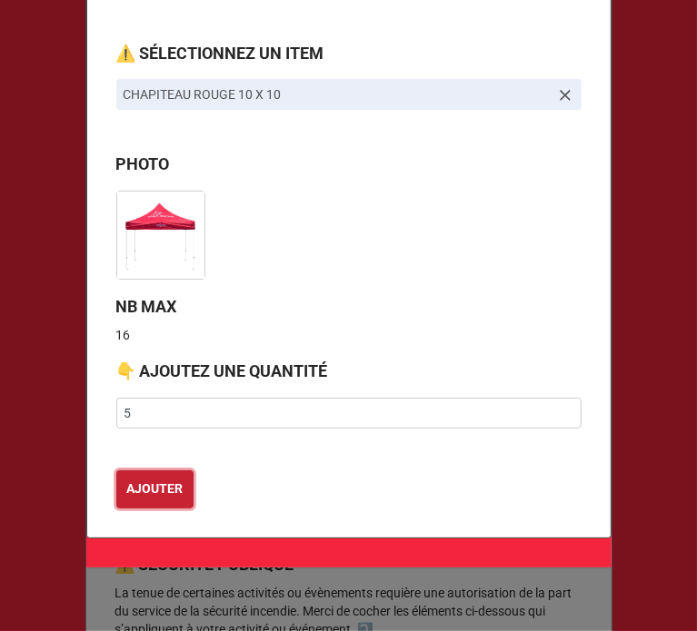
click at [149, 493] on b "AJOUTER" at bounding box center [154, 489] width 56 height 19
type textarea "x"
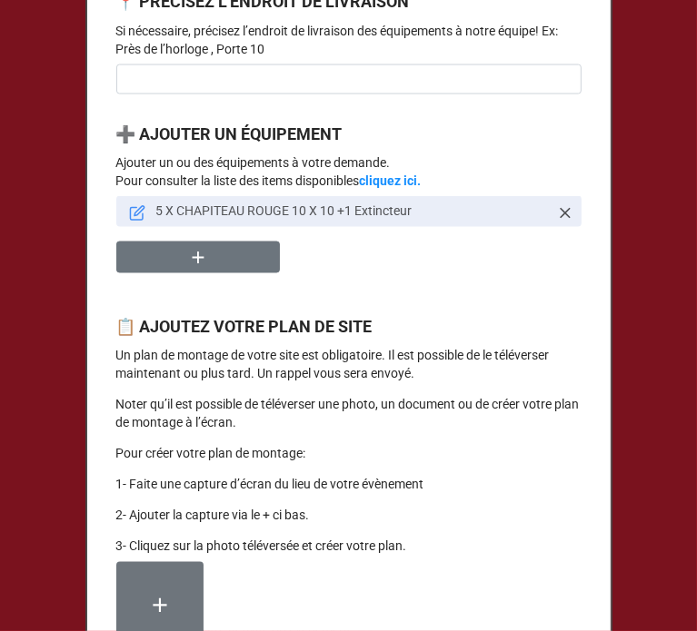
scroll to position [1543, 0]
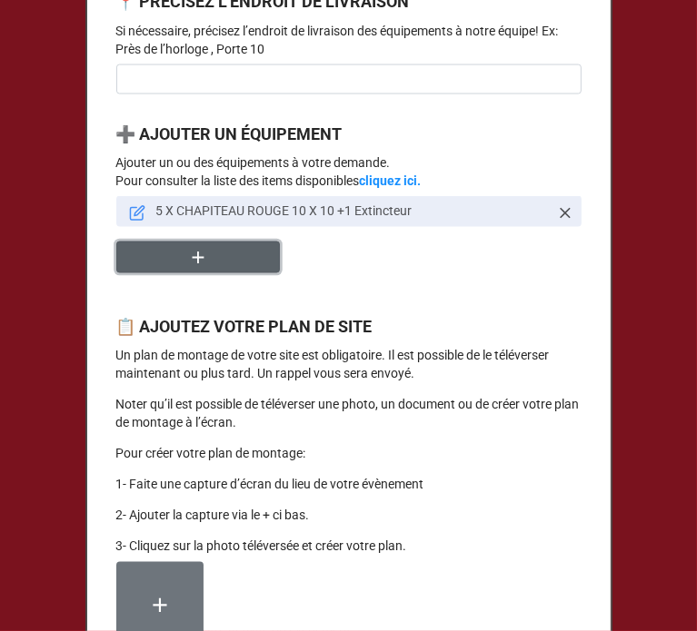
click at [207, 273] on button "button" at bounding box center [197, 258] width 163 height 32
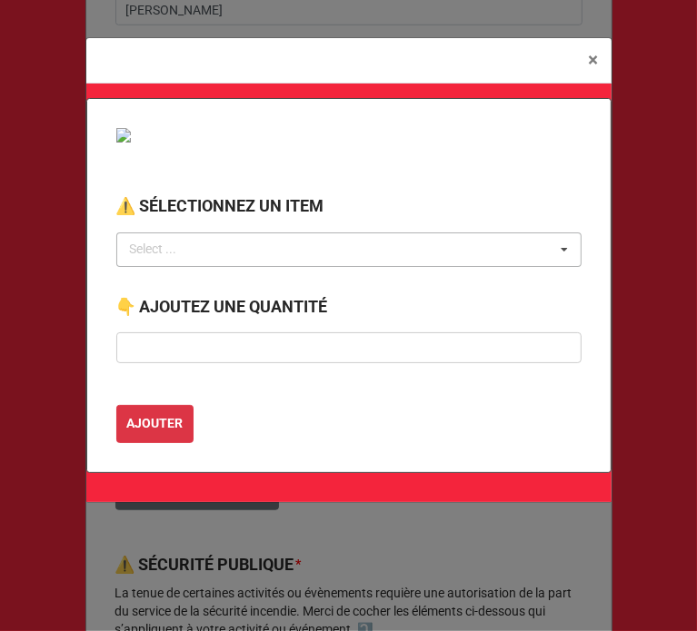
click at [196, 250] on div "Select ..." at bounding box center [164, 249] width 78 height 21
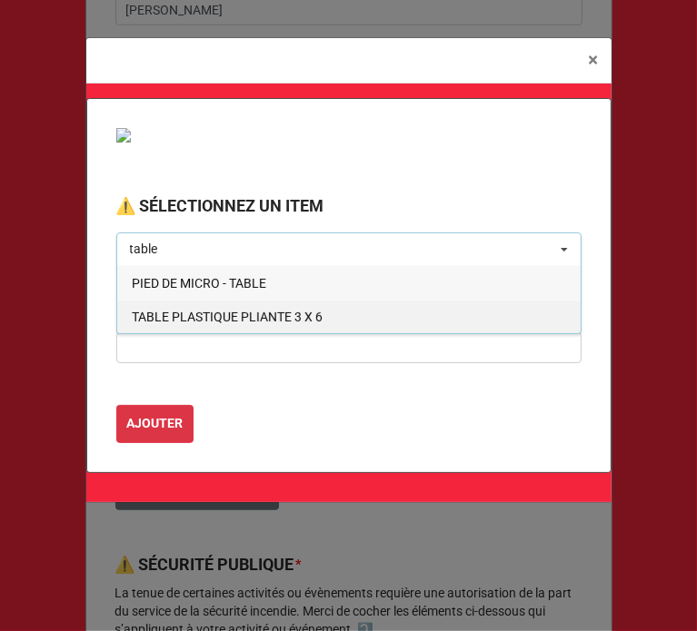
type input "table"
click at [222, 312] on span "TABLE PLASTIQUE PLIANTE 3 X 6" at bounding box center [227, 317] width 191 height 15
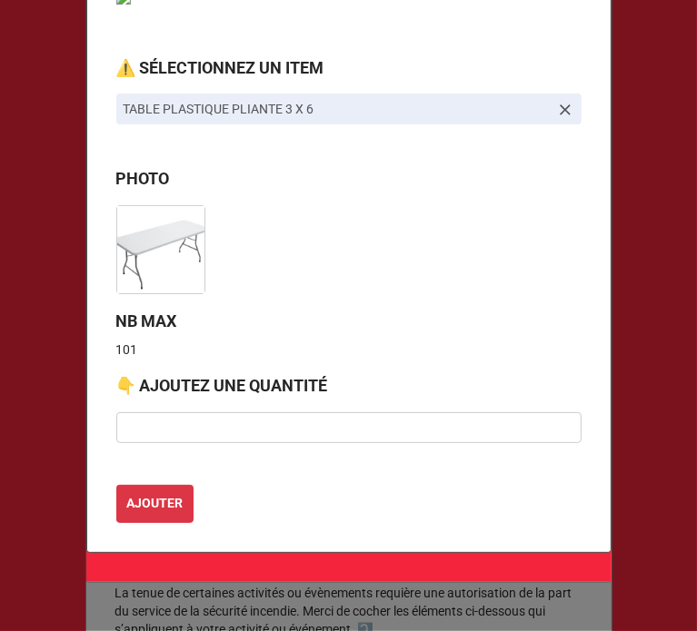
scroll to position [125, 0]
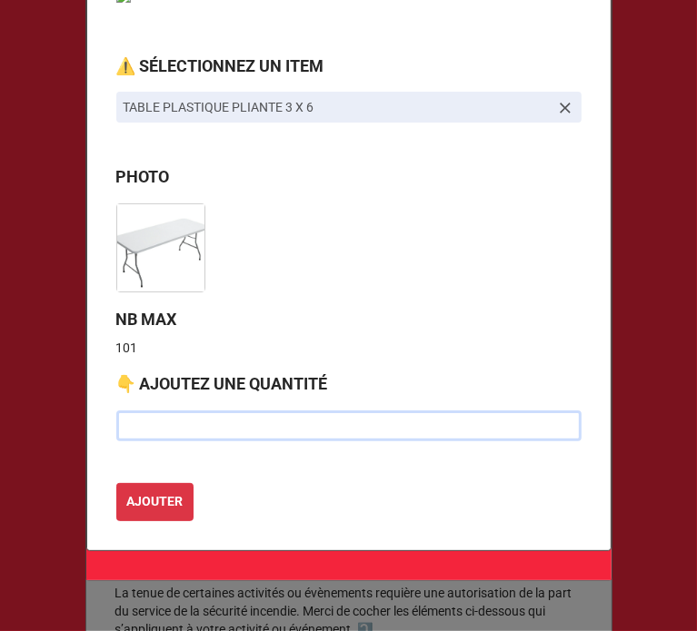
click at [179, 425] on input "text" at bounding box center [348, 426] width 465 height 31
type input "45"
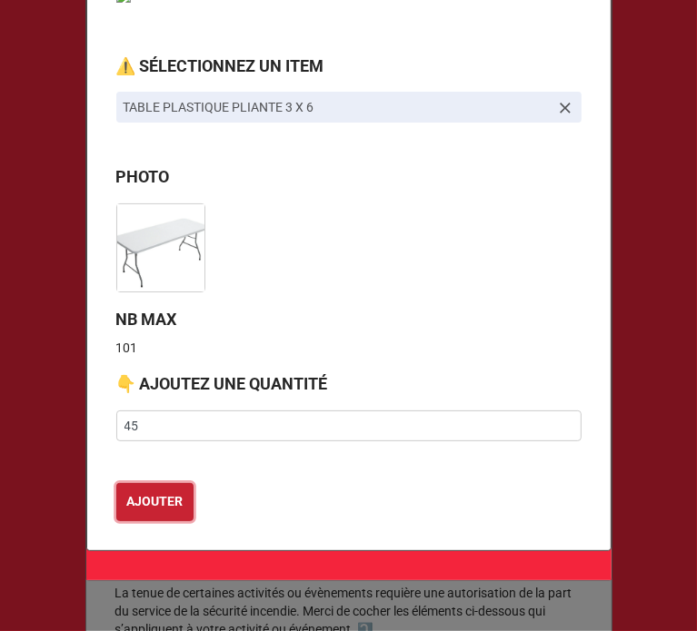
click at [143, 495] on b "AJOUTER" at bounding box center [154, 501] width 56 height 19
type textarea "x"
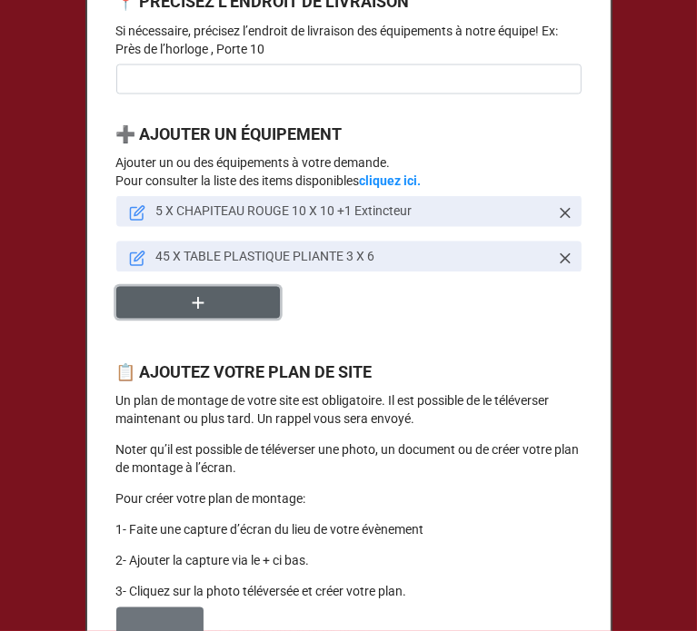
click at [145, 319] on button "button" at bounding box center [197, 303] width 163 height 32
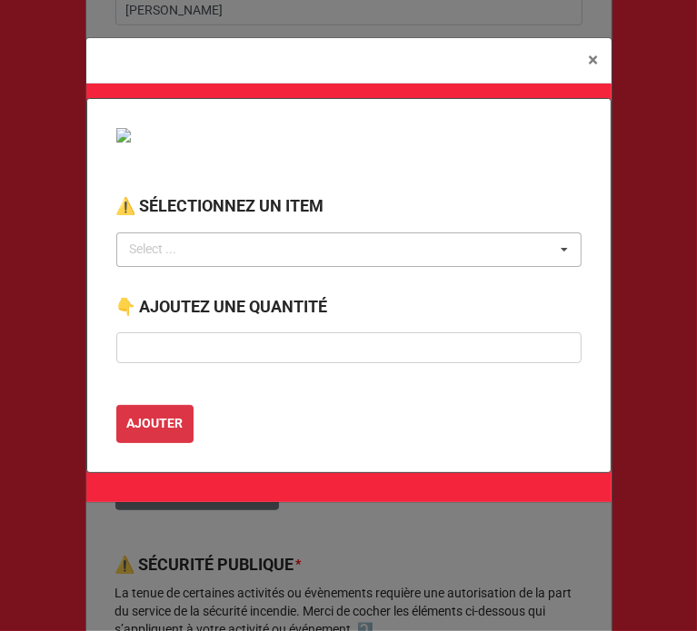
click at [214, 245] on div "Select ... No results found." at bounding box center [348, 249] width 465 height 35
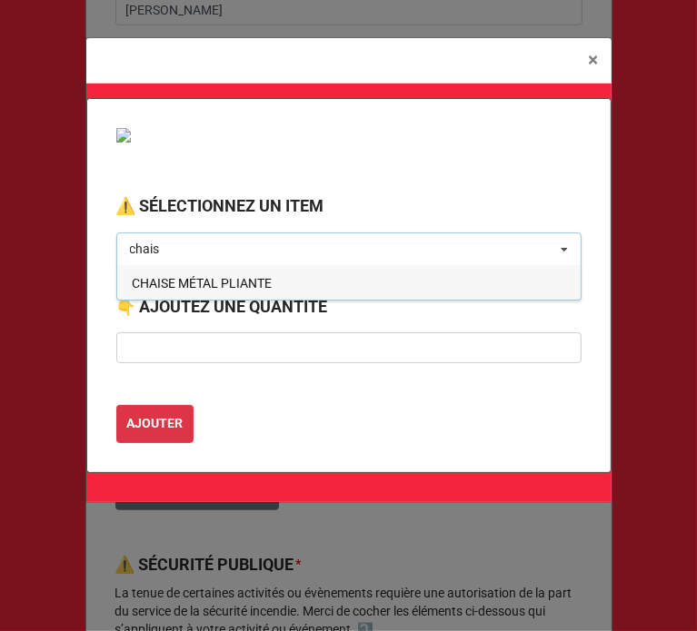
type input "chais"
click at [213, 281] on span "CHAISE MÉTAL PLIANTE" at bounding box center [202, 283] width 140 height 15
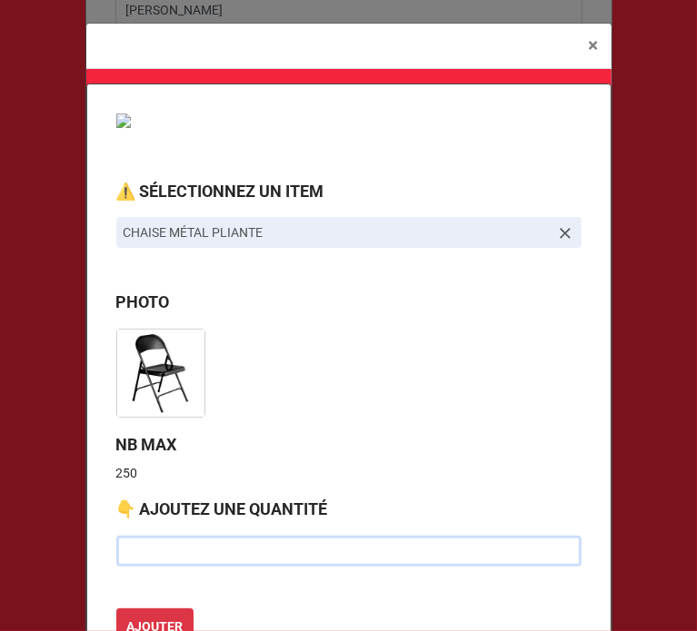
click at [170, 548] on input "text" at bounding box center [348, 551] width 465 height 31
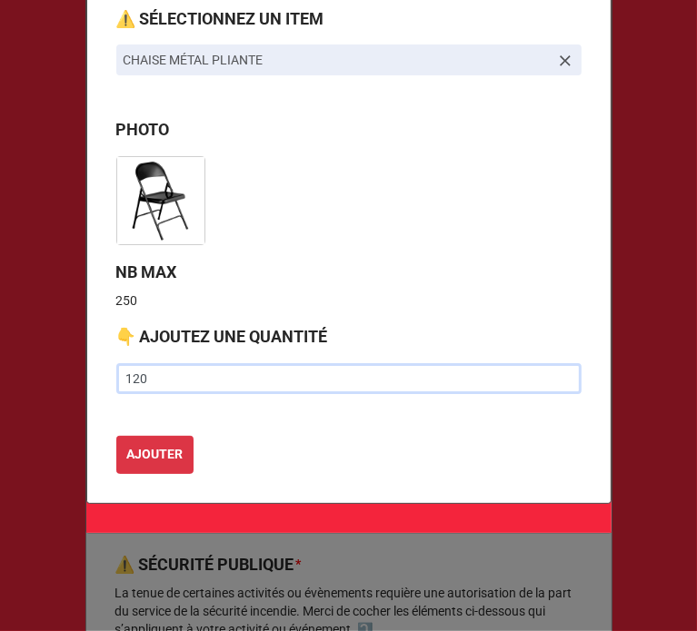
scroll to position [177, 0]
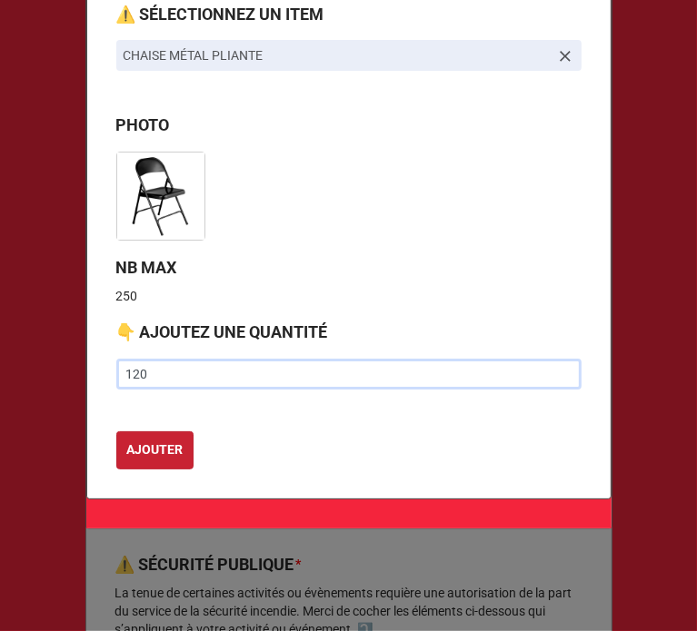
type input "120"
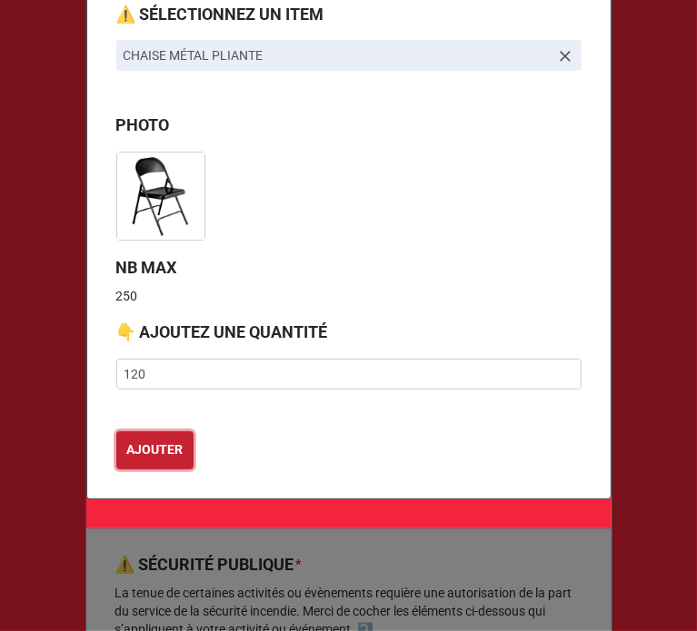
click at [143, 442] on b "AJOUTER" at bounding box center [154, 449] width 56 height 19
type textarea "x"
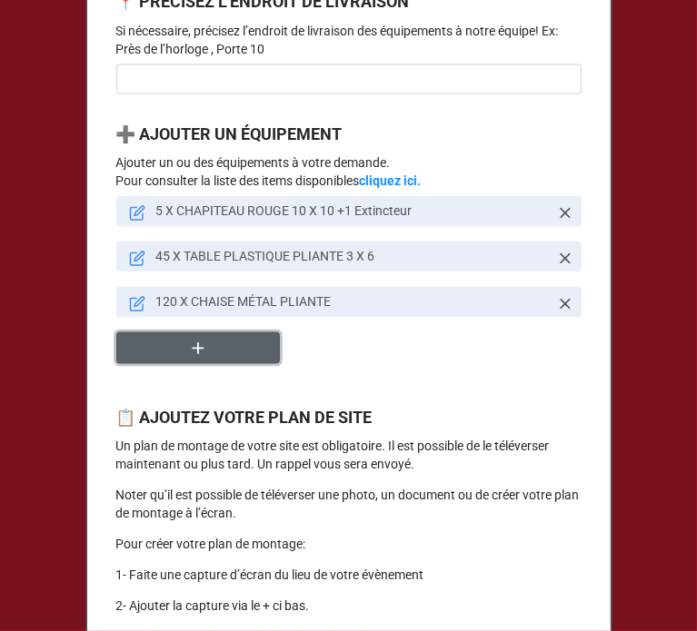
click at [170, 364] on button "button" at bounding box center [197, 348] width 163 height 32
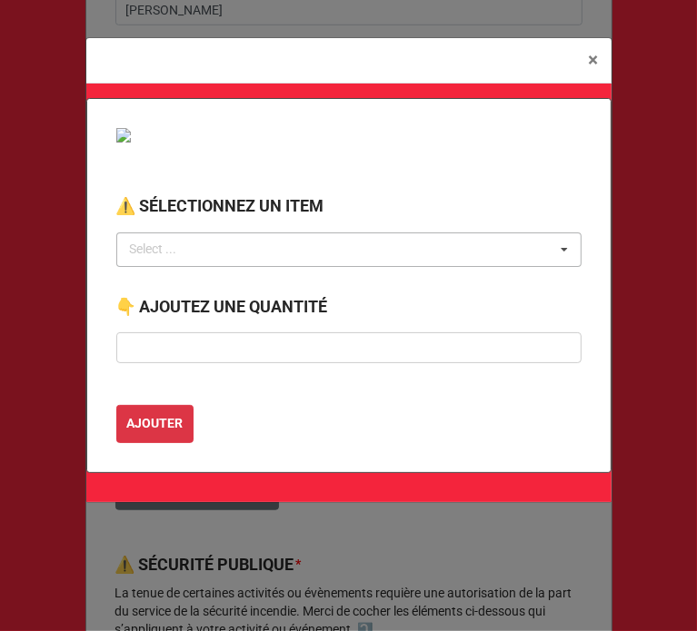
click at [174, 248] on div "Select ..." at bounding box center [164, 249] width 78 height 21
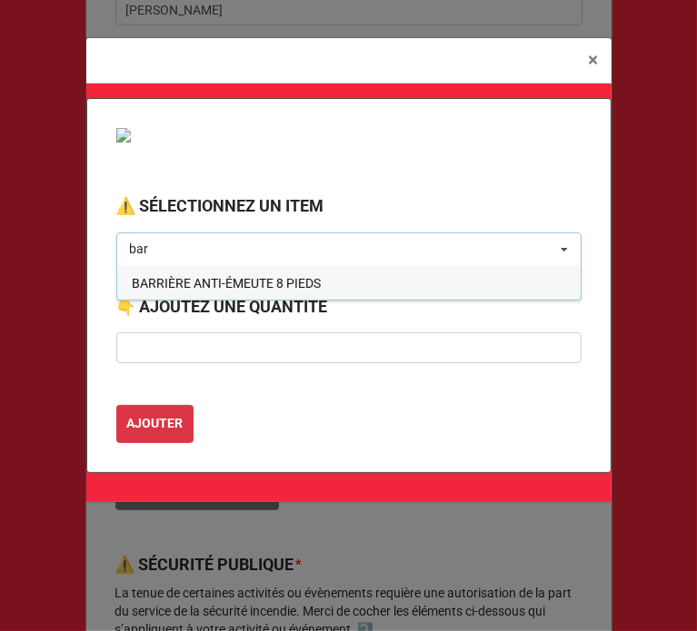
type input "bar"
click at [188, 276] on span "BARRIÈRE ANTI-ÉMEUTE 8 PIEDS" at bounding box center [226, 283] width 189 height 15
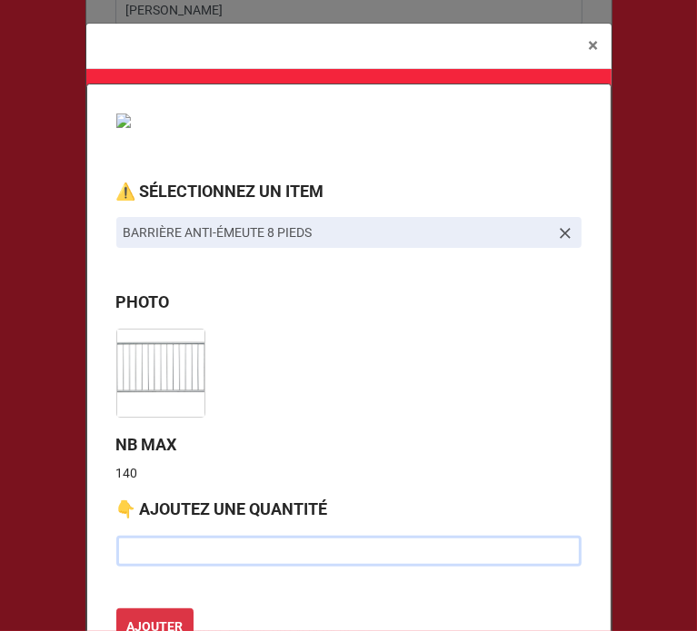
click at [160, 550] on input "text" at bounding box center [348, 551] width 465 height 31
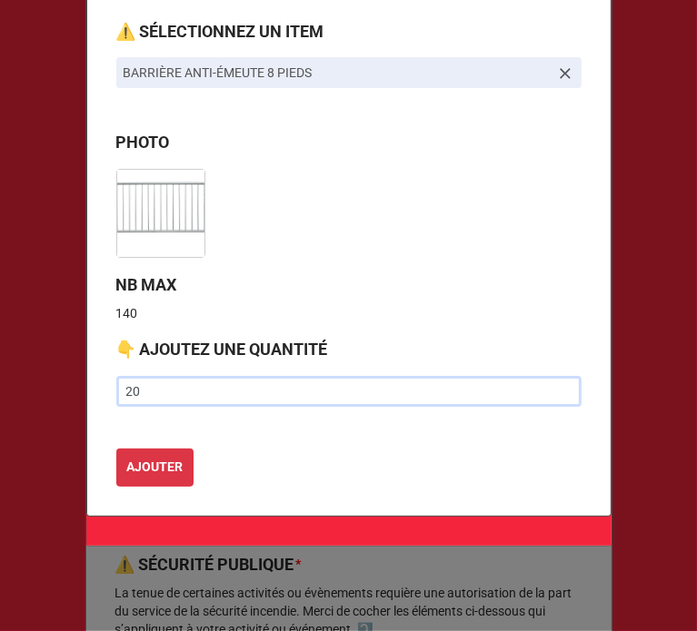
scroll to position [184, 0]
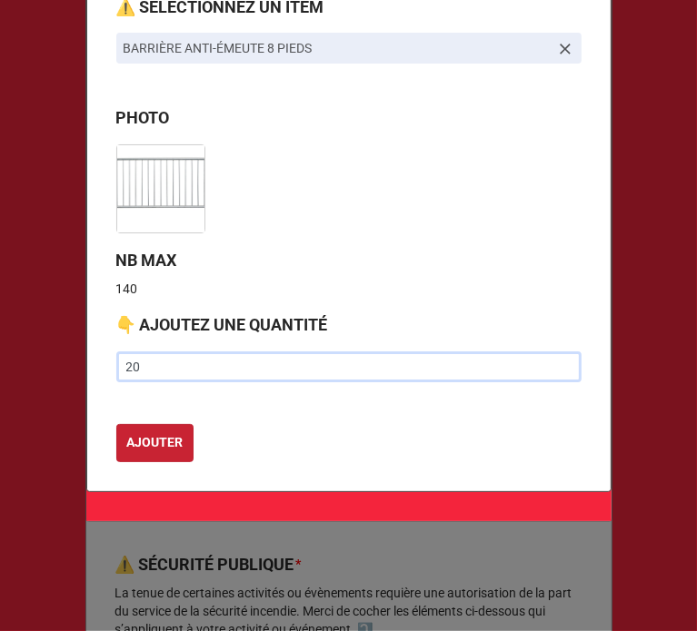
type input "20"
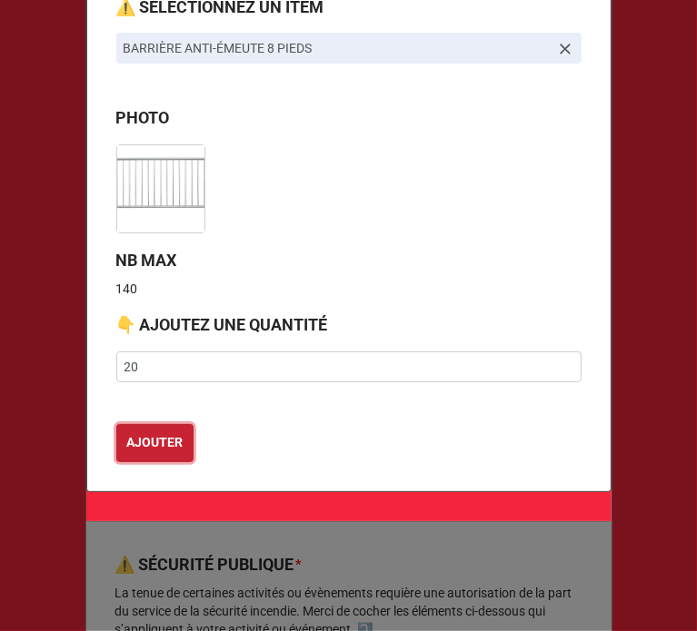
click at [142, 444] on b "AJOUTER" at bounding box center [154, 442] width 56 height 19
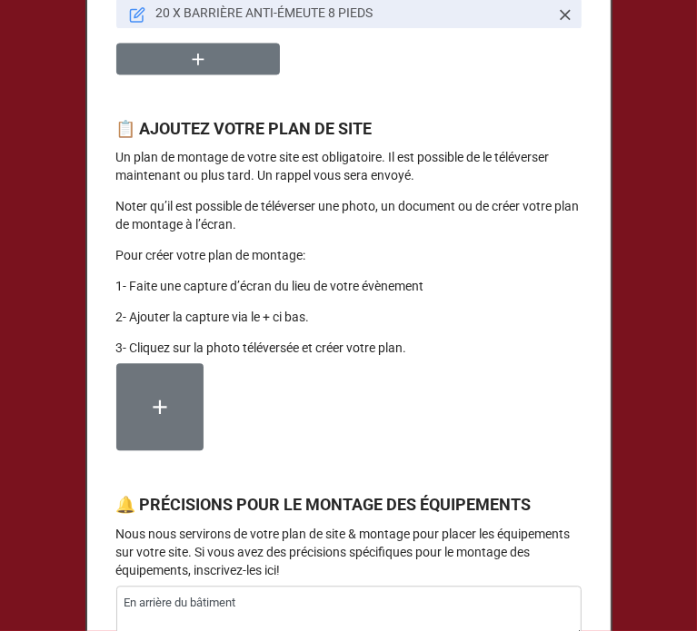
scroll to position [1877, 0]
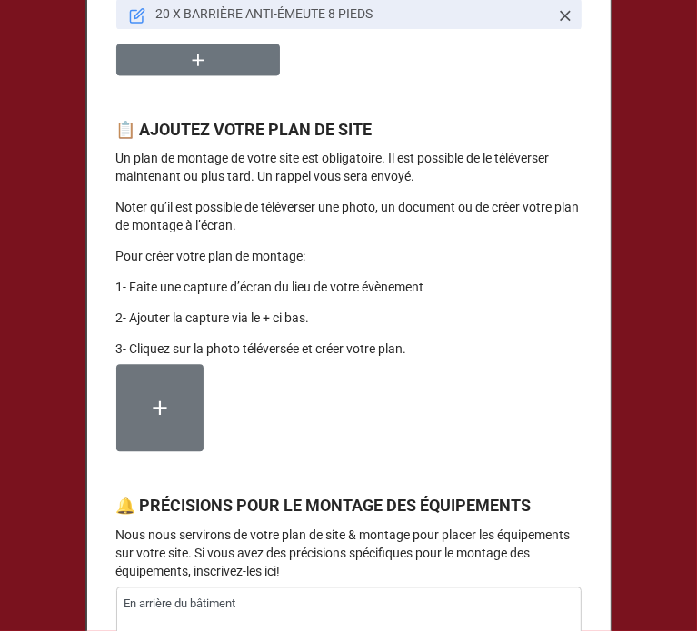
click at [149, 419] on label at bounding box center [159, 407] width 87 height 87
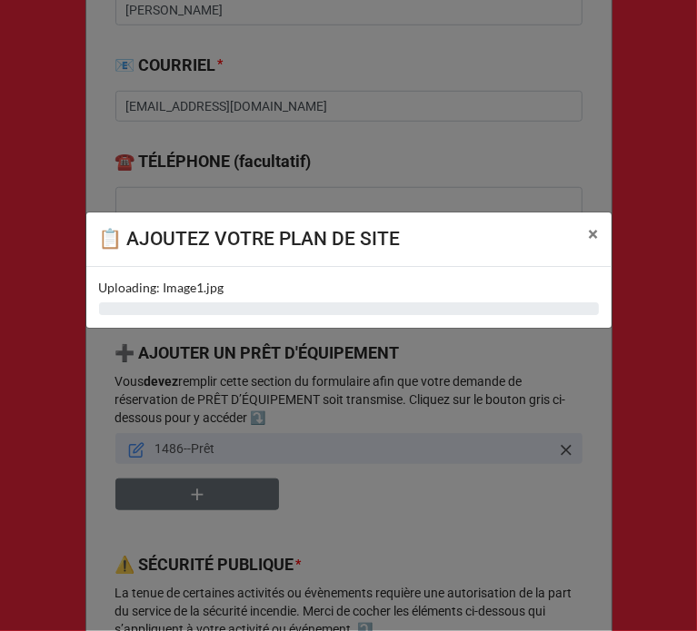
type textarea "x"
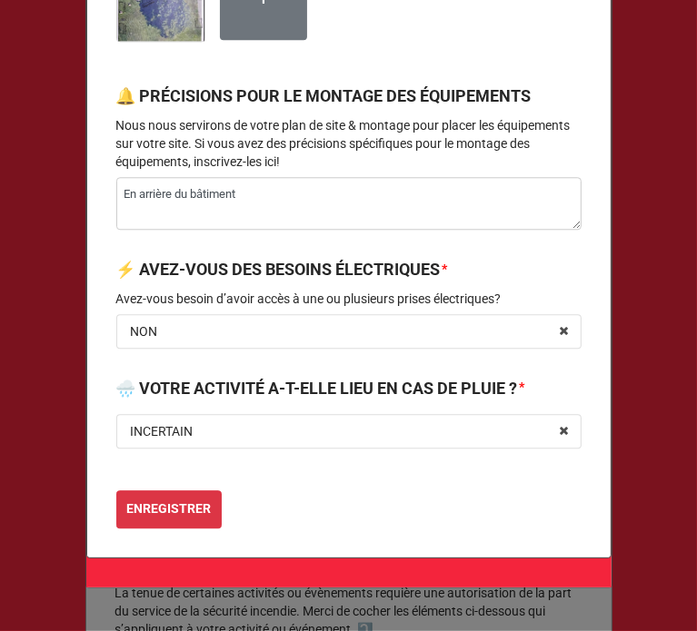
scroll to position [2383, 0]
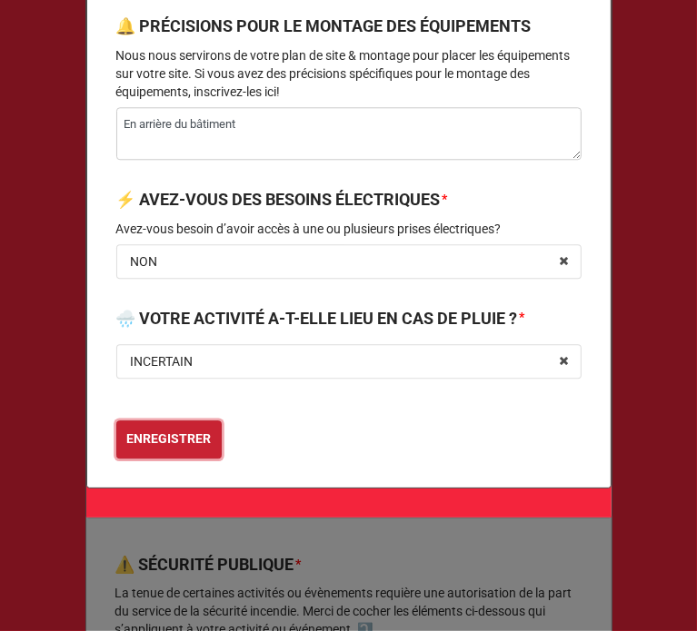
click at [179, 445] on b "ENREGISTRER" at bounding box center [168, 439] width 84 height 19
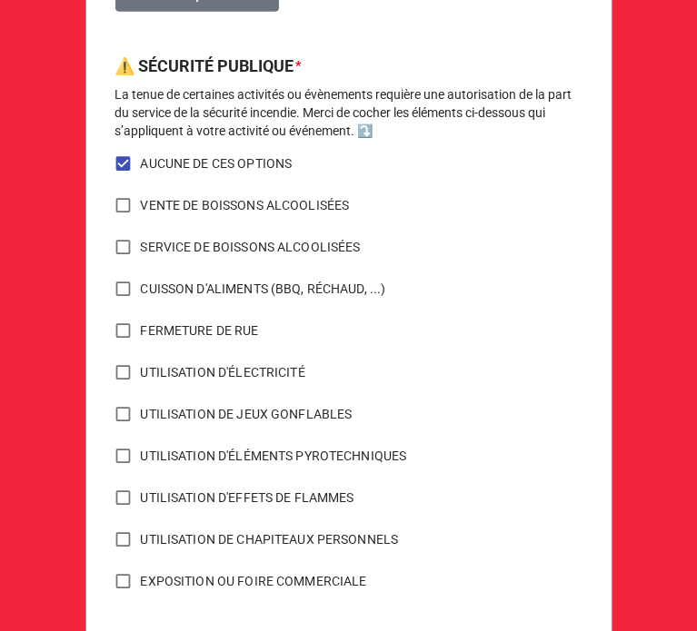
scroll to position [1254, 0]
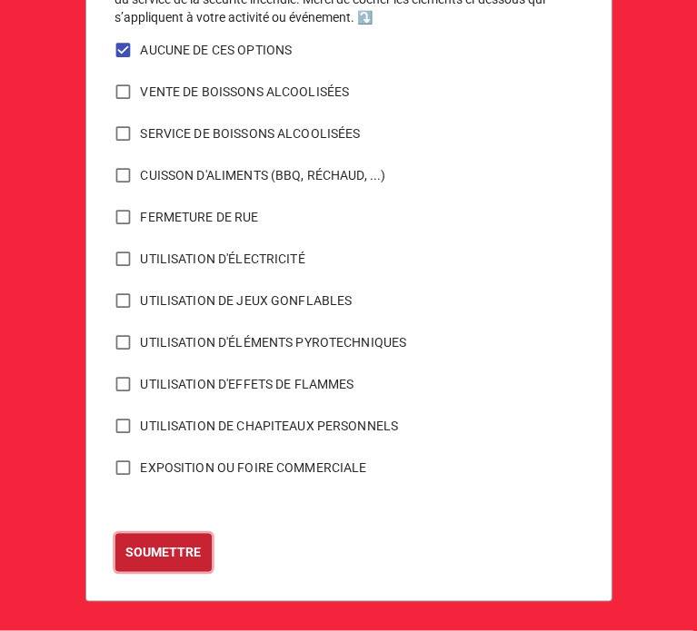
click at [160, 541] on button "SOUMETTRE" at bounding box center [163, 553] width 96 height 38
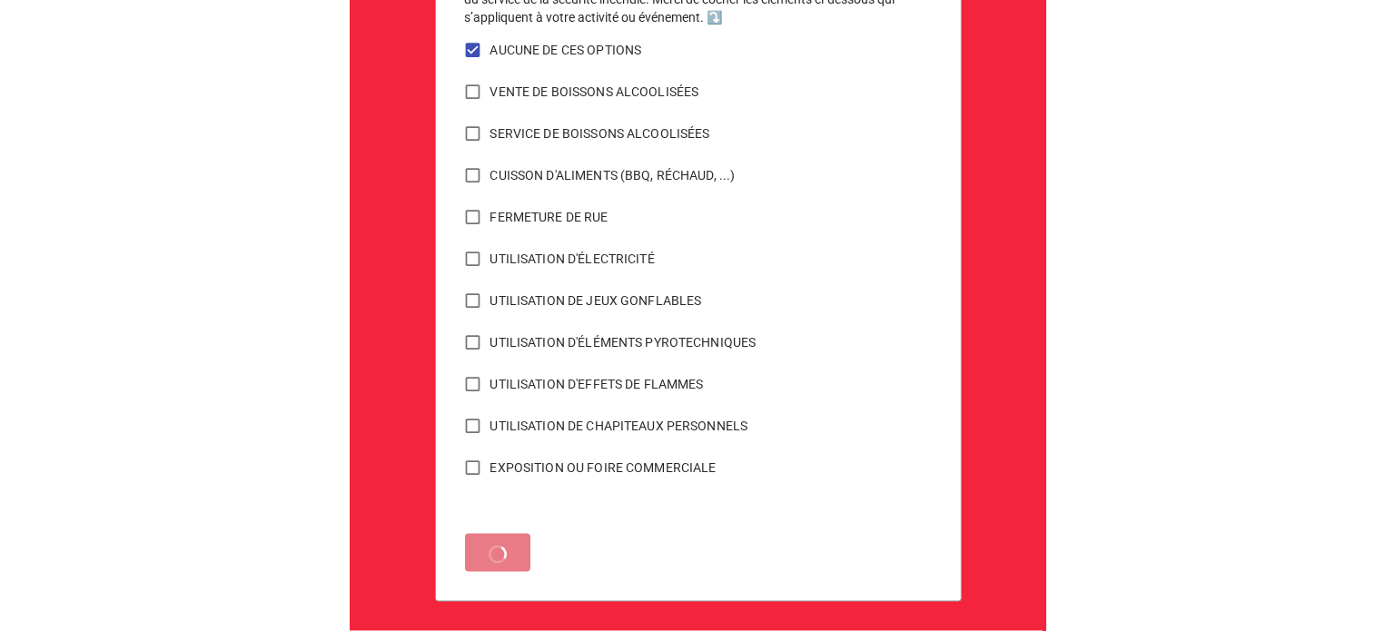
scroll to position [0, 0]
